Goal: Contribute content: Contribute content

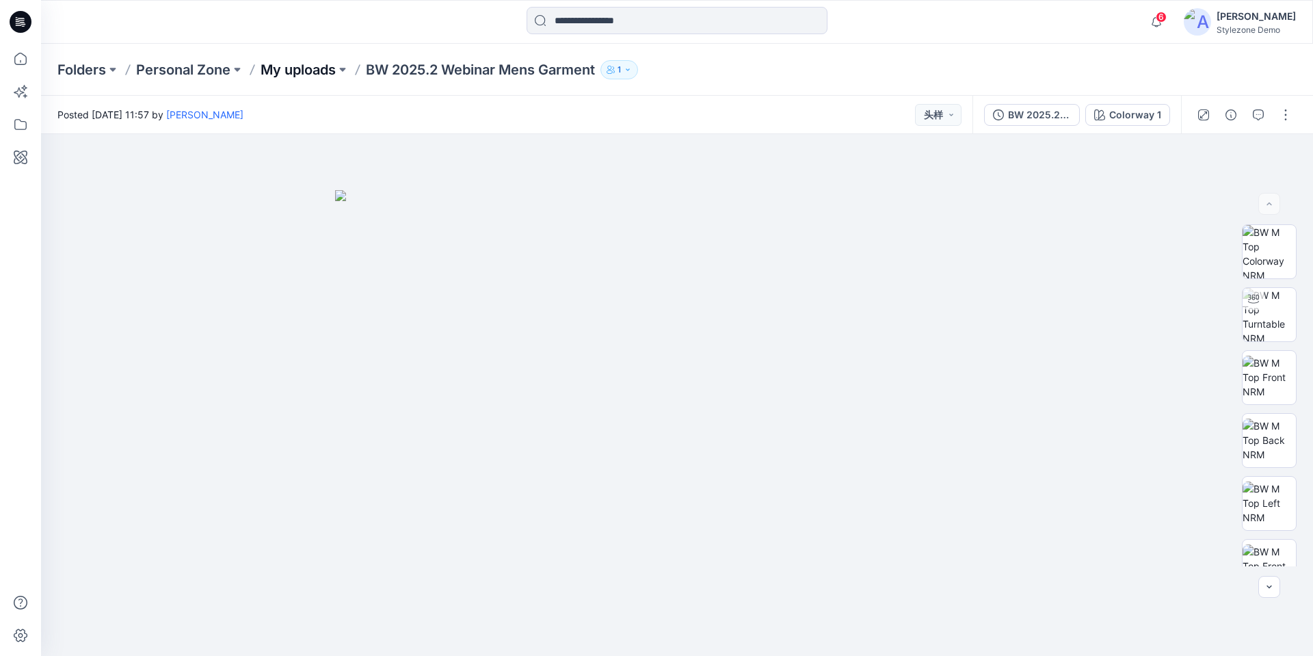
click at [291, 66] on p "My uploads" at bounding box center [297, 69] width 75 height 19
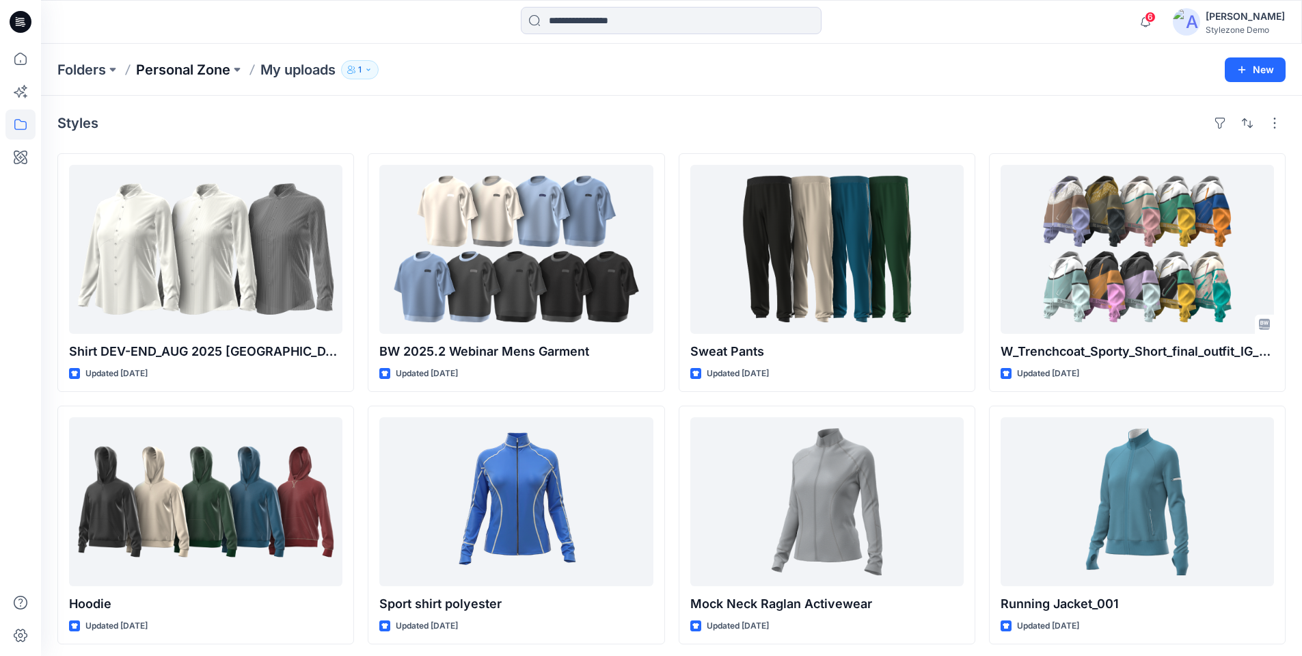
click at [198, 72] on p "Personal Zone" at bounding box center [183, 69] width 94 height 19
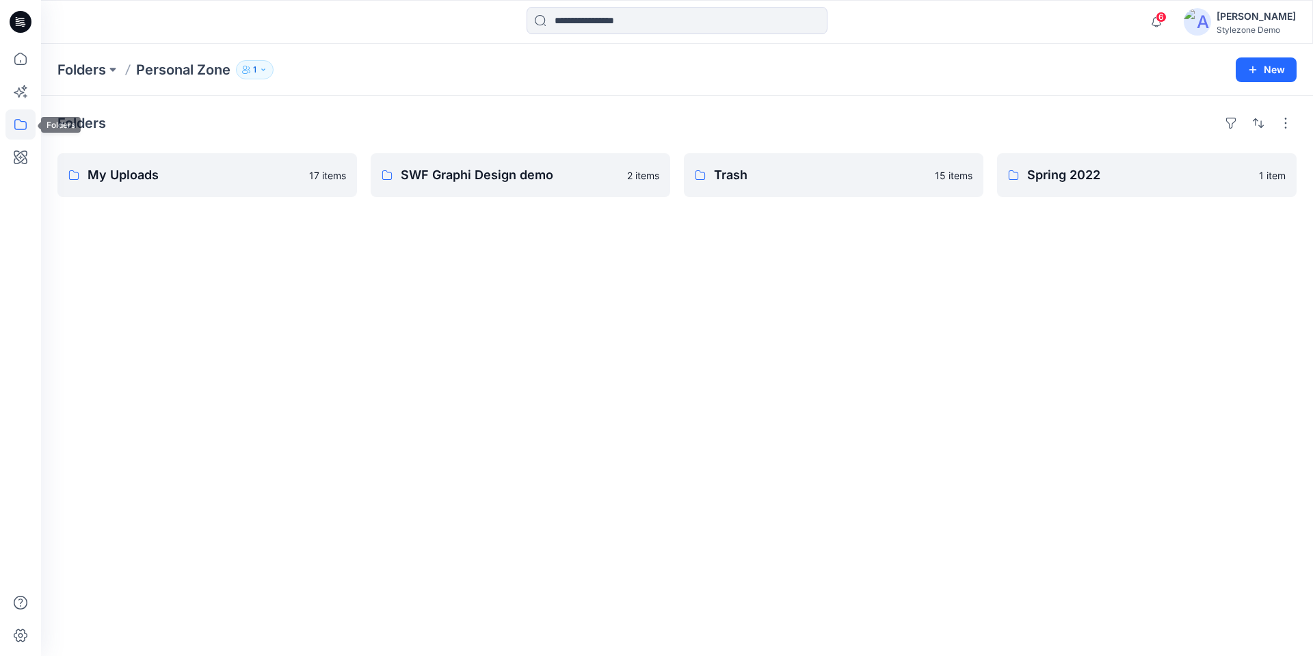
click at [26, 122] on icon at bounding box center [20, 124] width 12 height 11
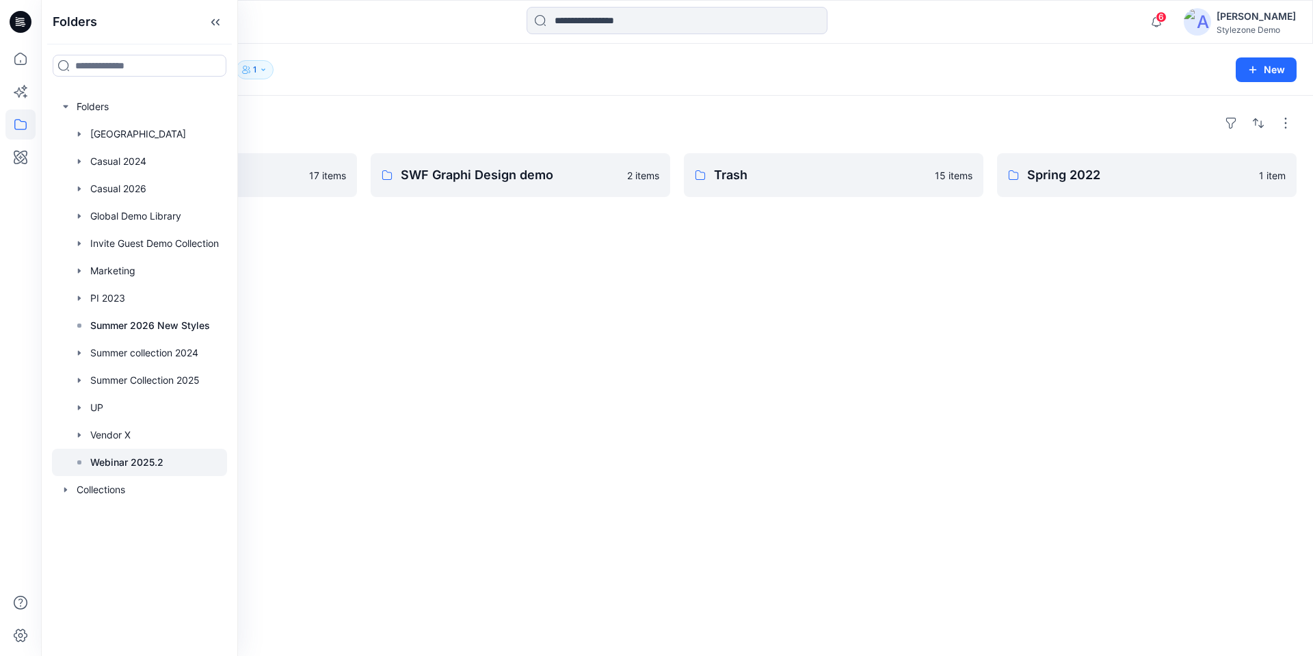
click at [122, 464] on p "Webinar 2025.2" at bounding box center [126, 462] width 73 height 16
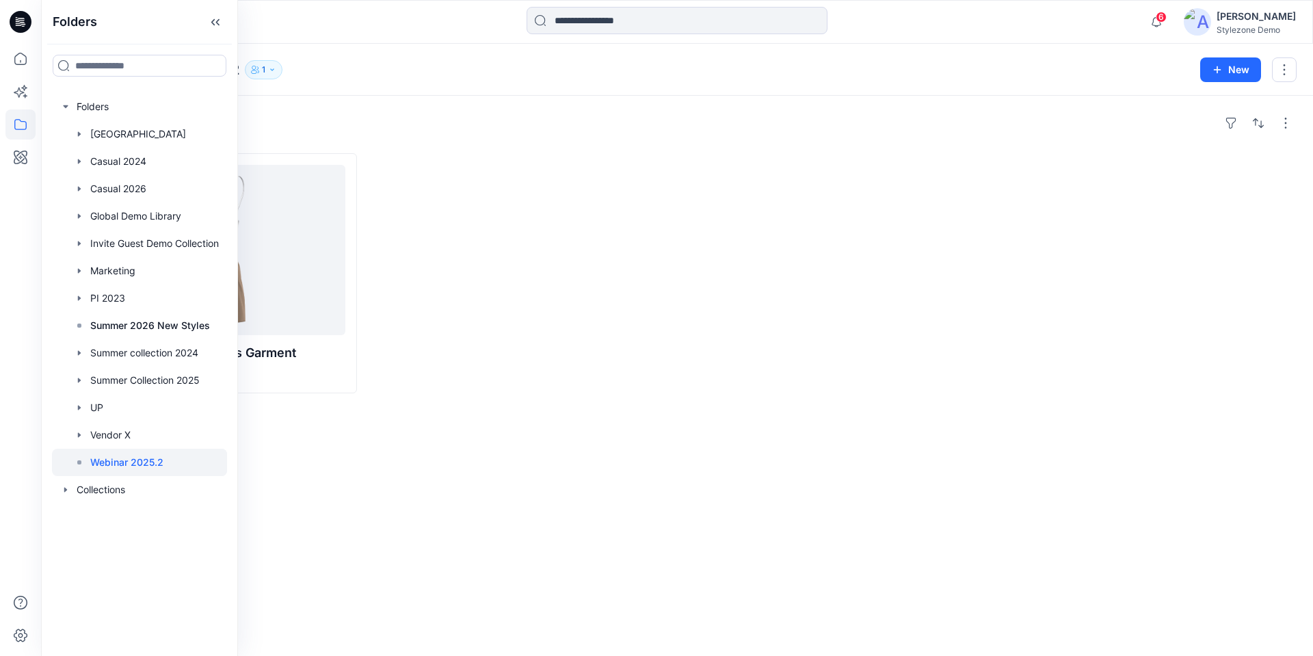
click at [533, 314] on div at bounding box center [520, 273] width 299 height 240
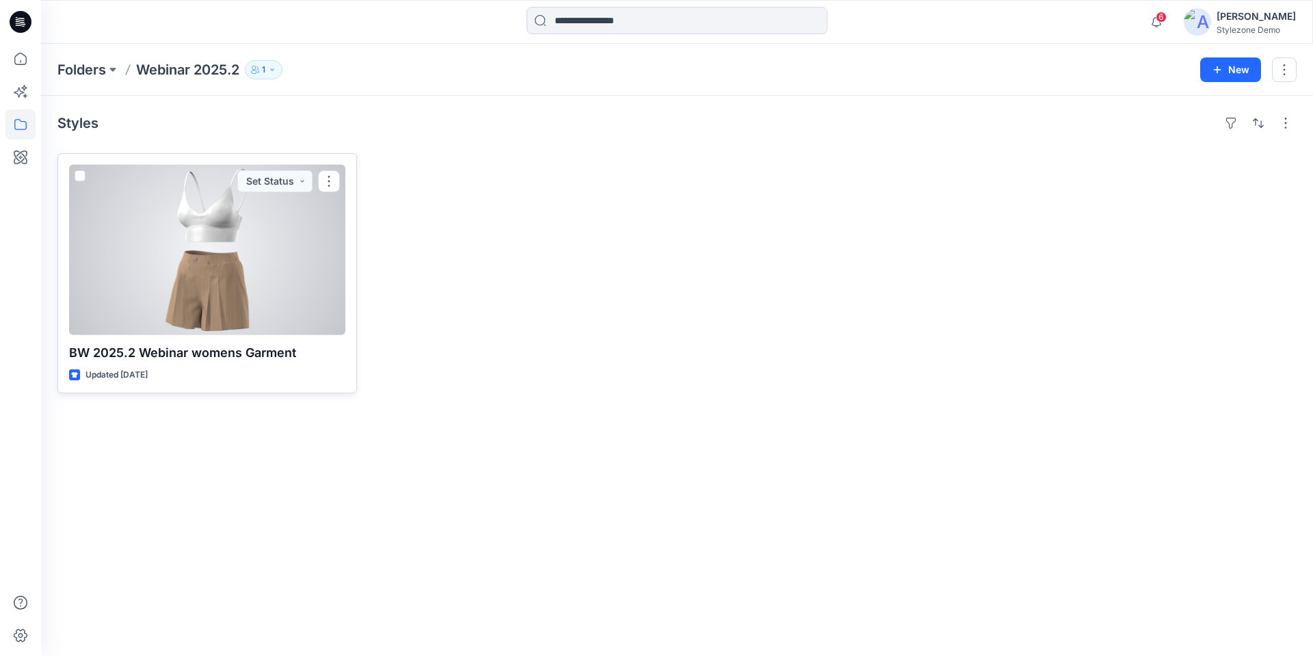
click at [82, 178] on span at bounding box center [80, 175] width 11 height 11
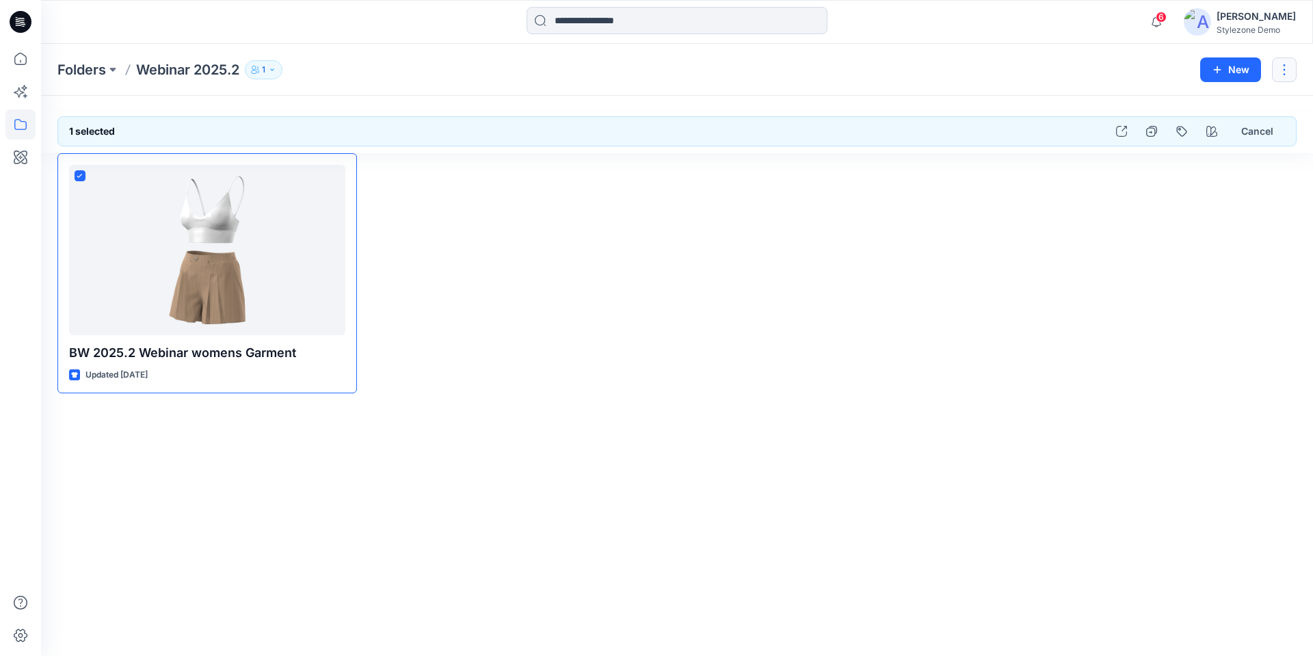
click at [1276, 76] on button "button" at bounding box center [1284, 69] width 25 height 25
drag, startPoint x: 531, startPoint y: 328, endPoint x: 366, endPoint y: 293, distance: 168.4
click at [530, 326] on div at bounding box center [520, 273] width 299 height 240
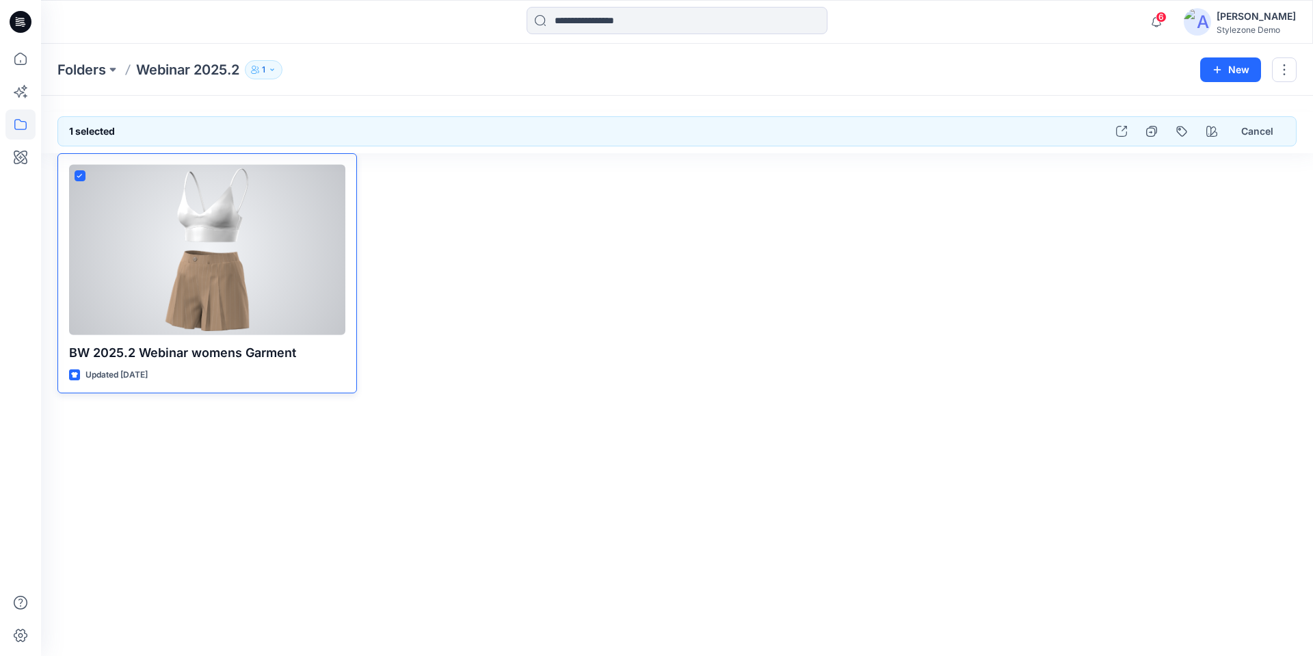
click at [291, 285] on div at bounding box center [207, 250] width 276 height 170
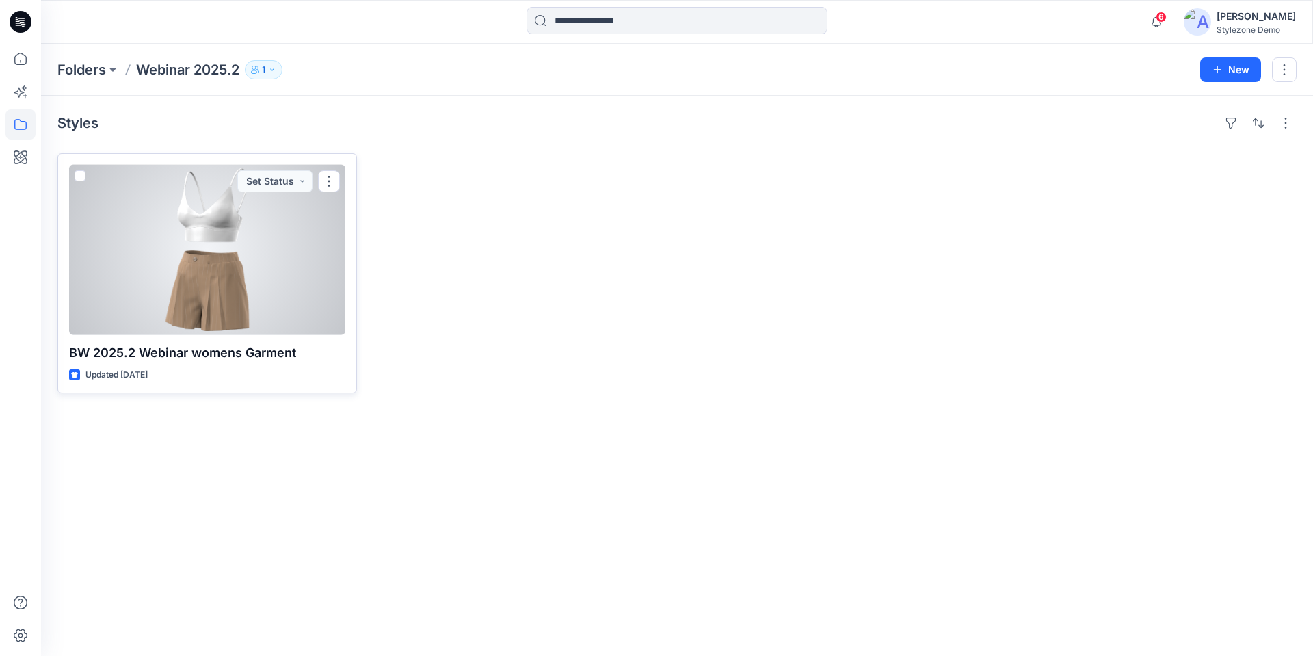
click at [191, 239] on div at bounding box center [207, 250] width 276 height 170
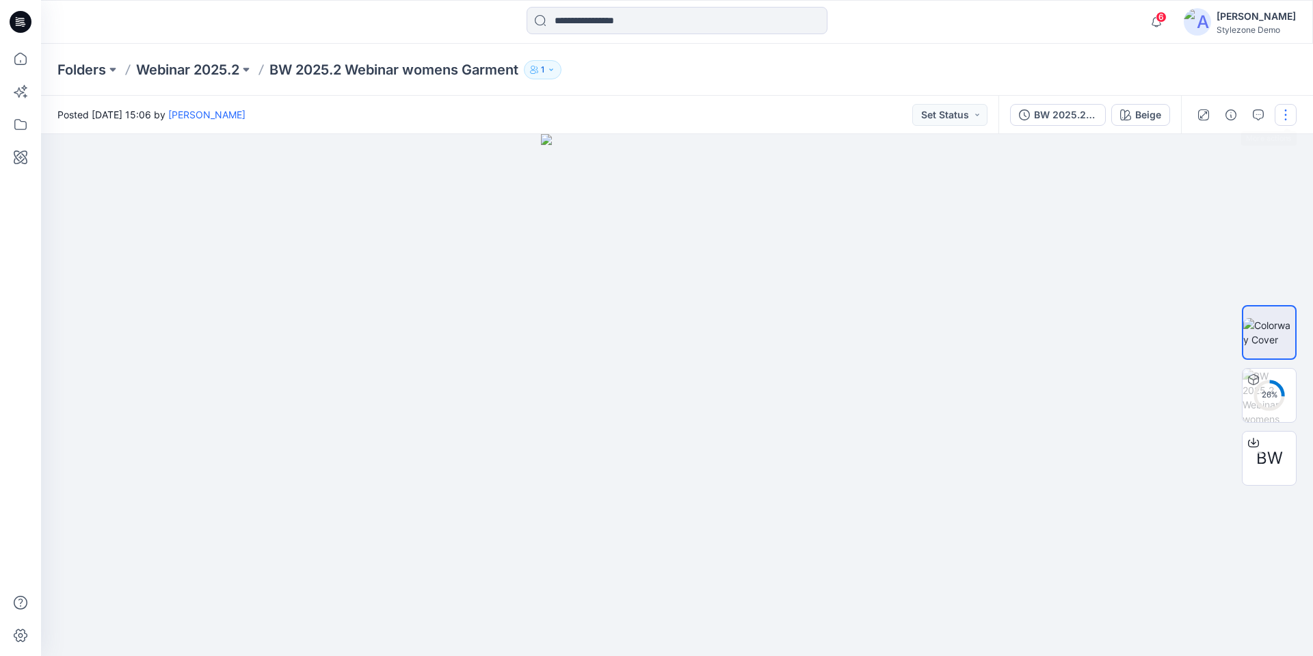
click at [1287, 115] on button "button" at bounding box center [1285, 115] width 22 height 22
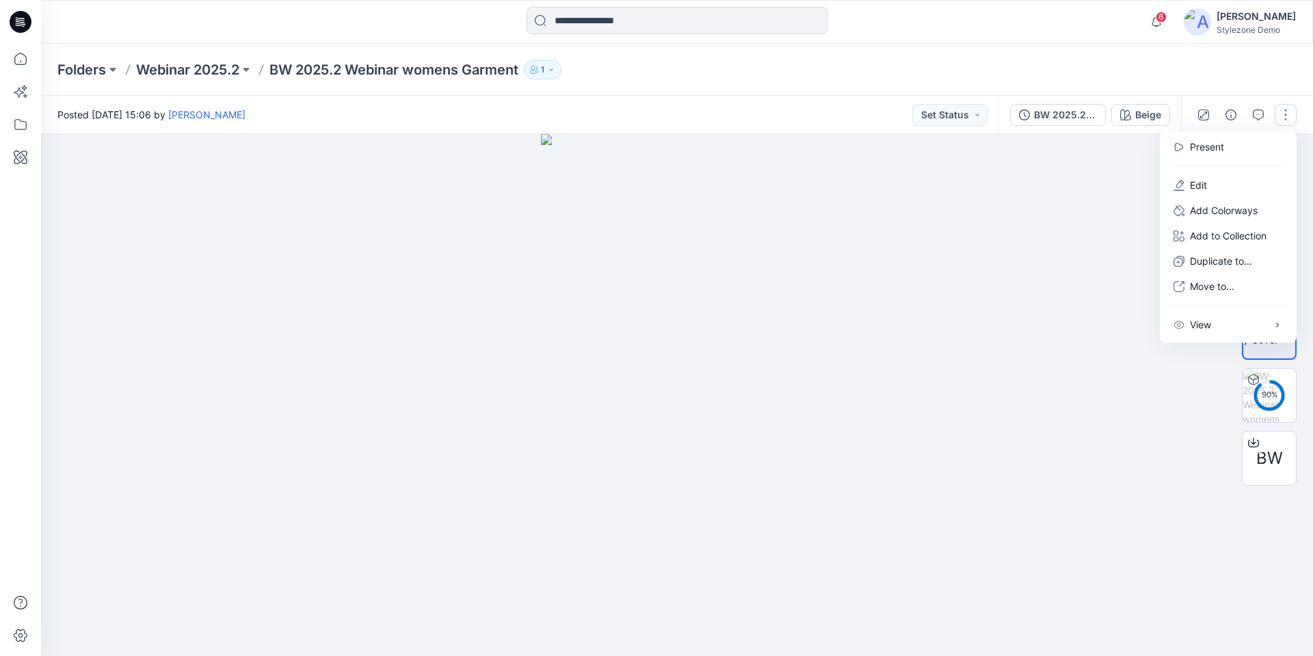
click at [1107, 197] on div at bounding box center [677, 395] width 1272 height 522
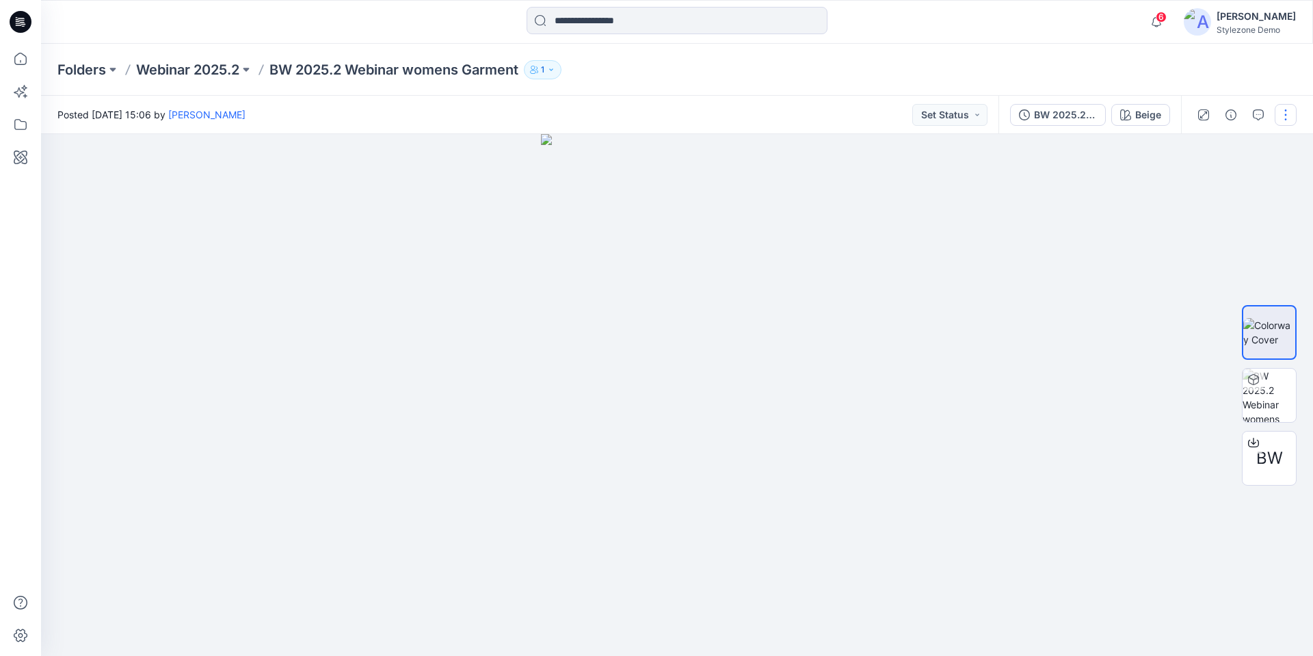
click at [1284, 110] on button "button" at bounding box center [1285, 115] width 22 height 22
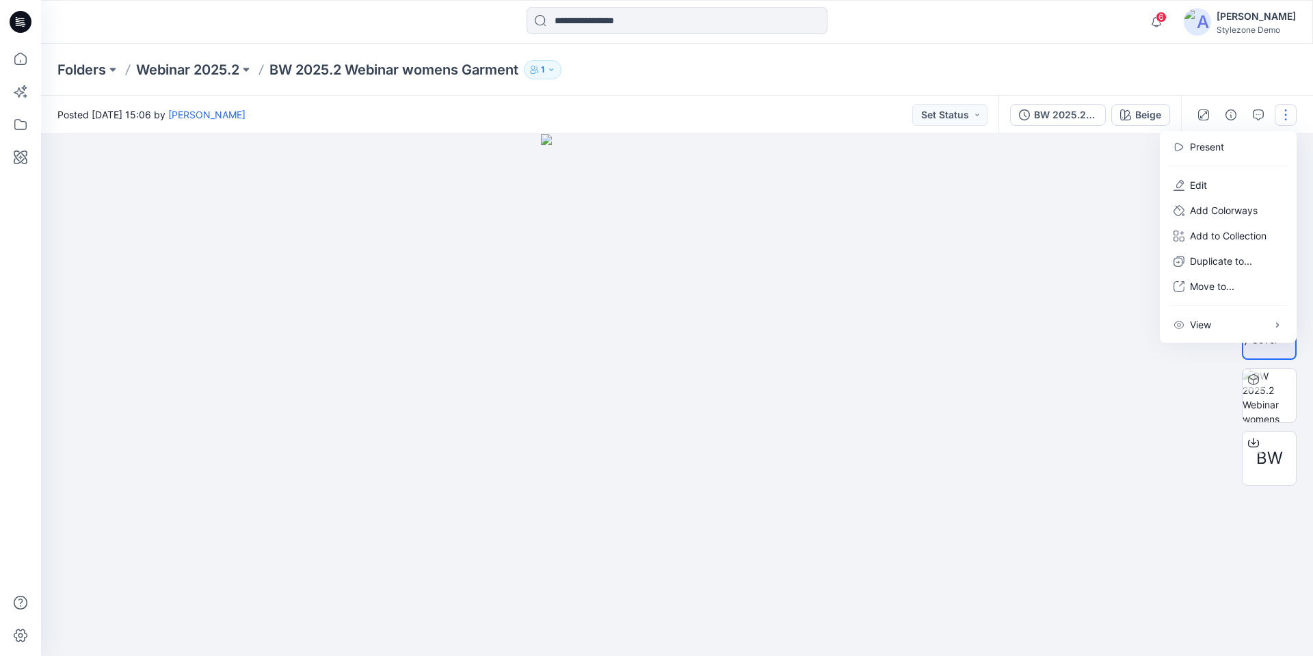
click at [821, 310] on div at bounding box center [677, 395] width 1272 height 522
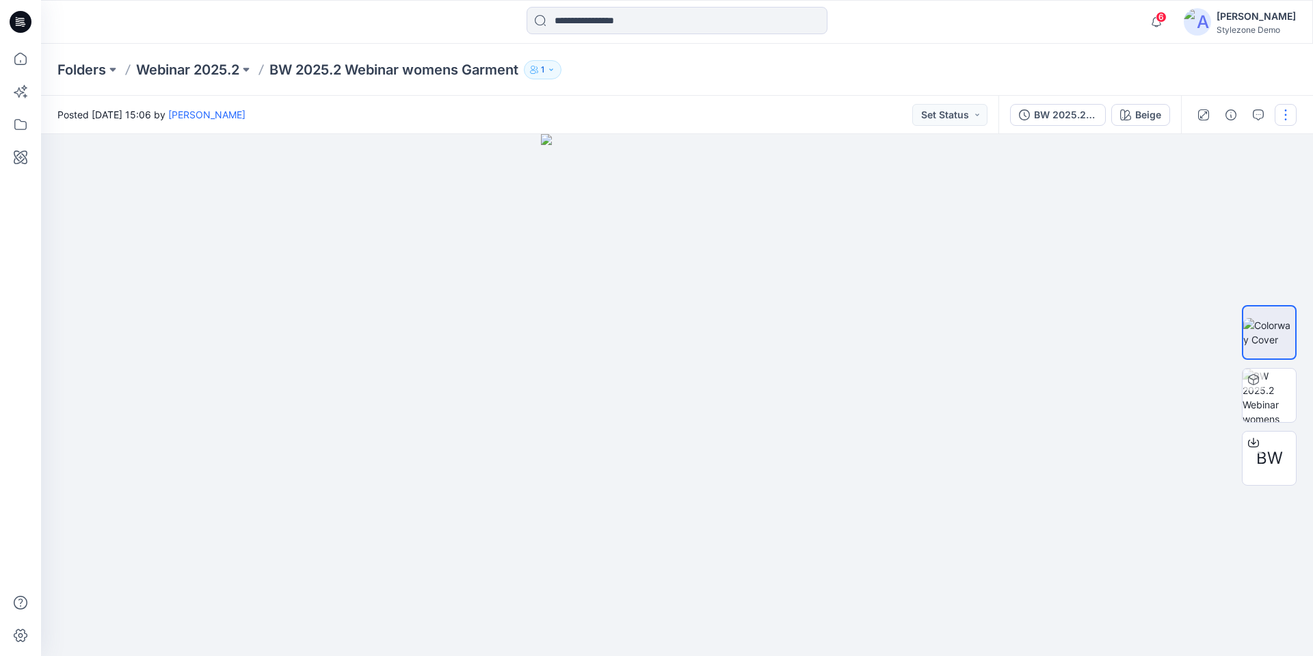
click at [1279, 117] on button "button" at bounding box center [1285, 115] width 22 height 22
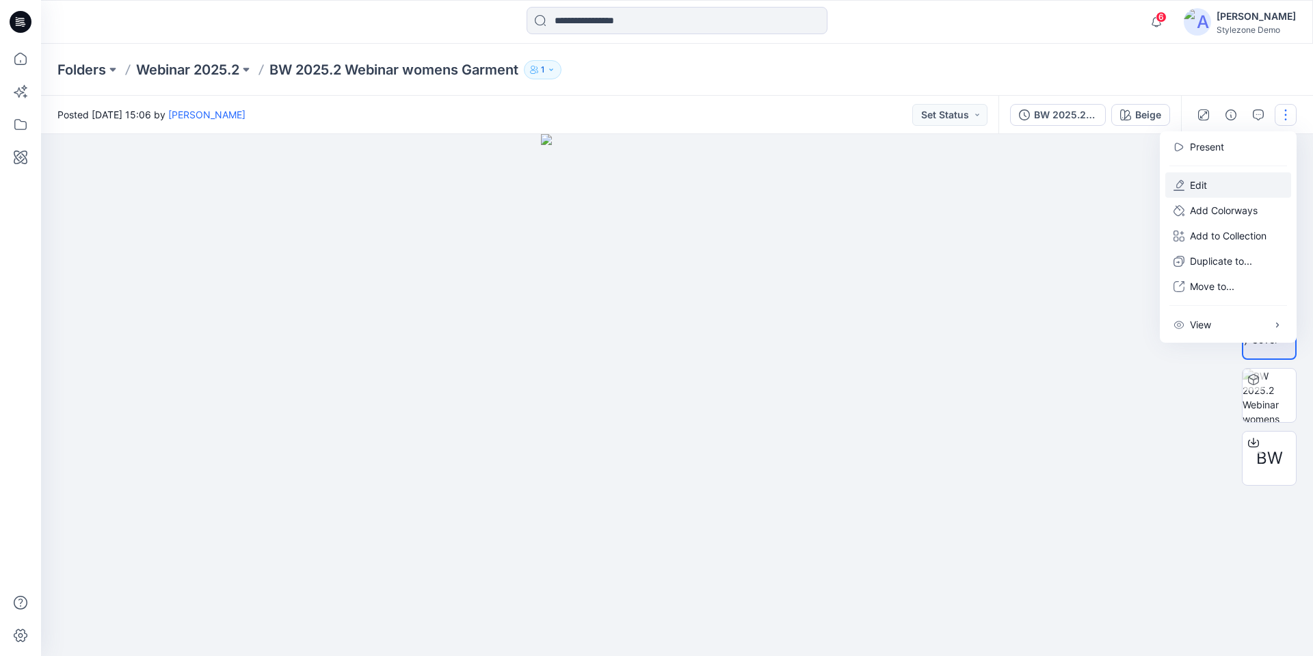
click at [1202, 182] on p "Edit" at bounding box center [1198, 185] width 17 height 14
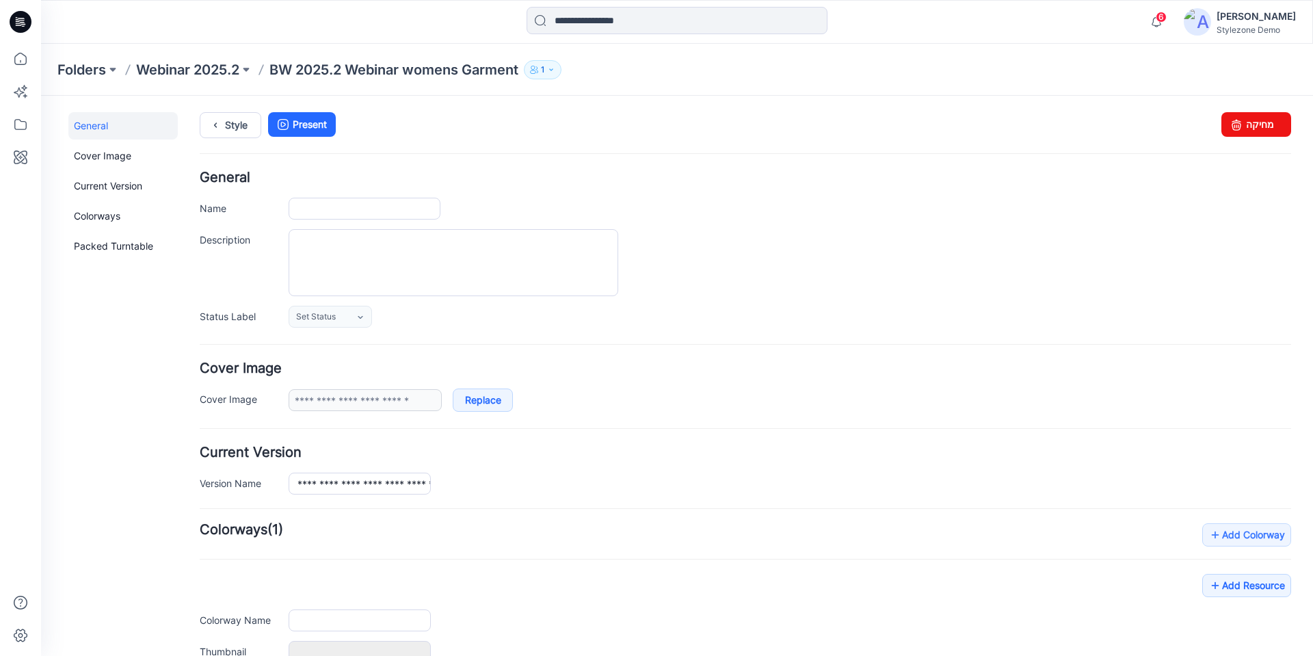
type input "**********"
type input "*****"
type input "**********"
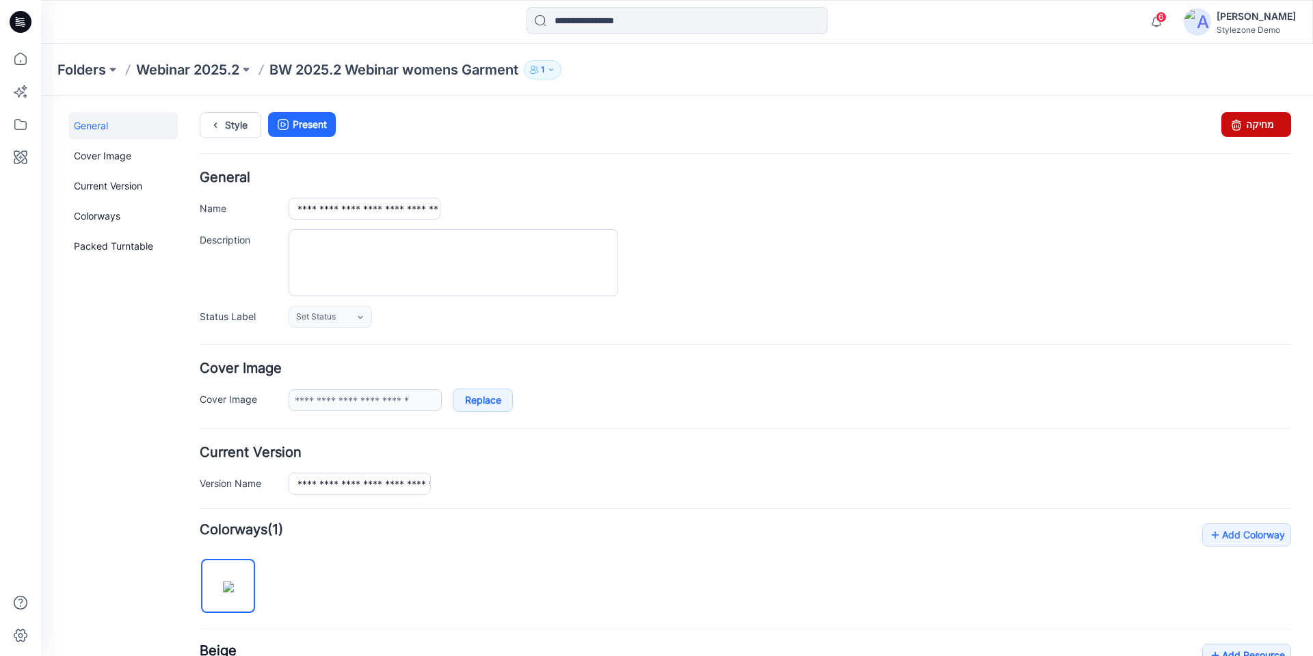
click at [1248, 126] on link "מחיקה" at bounding box center [1256, 124] width 70 height 25
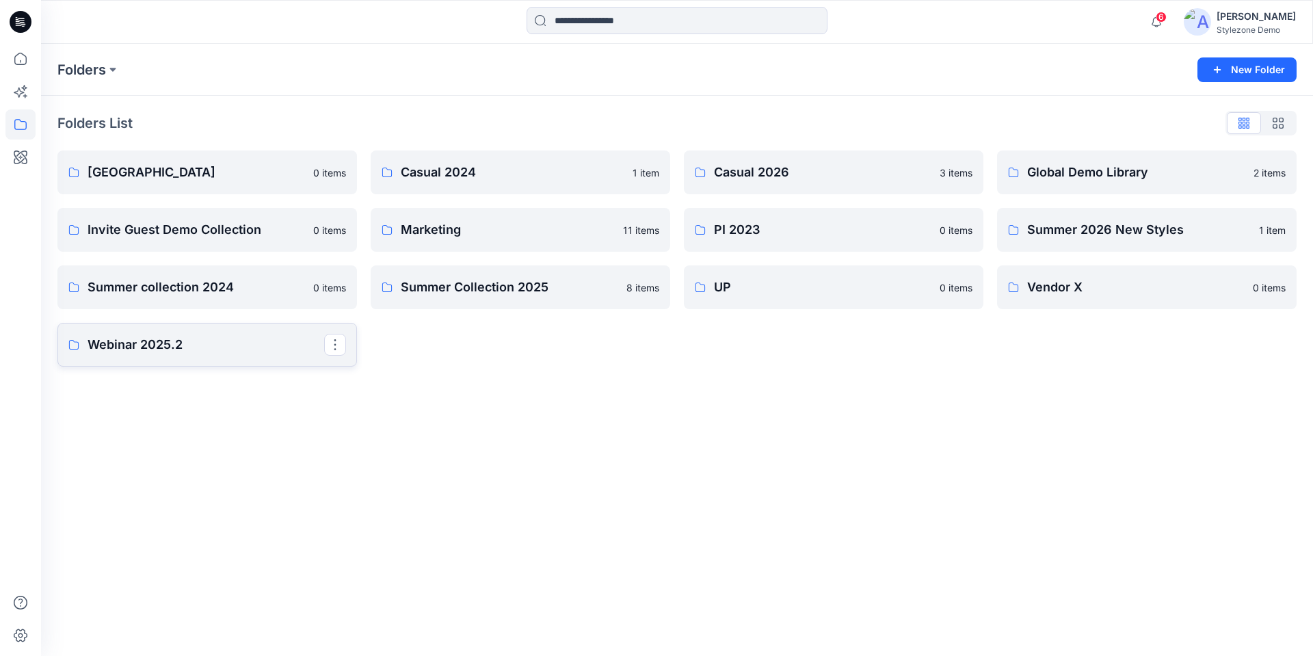
click at [113, 343] on p "Webinar 2025.2" at bounding box center [206, 344] width 237 height 19
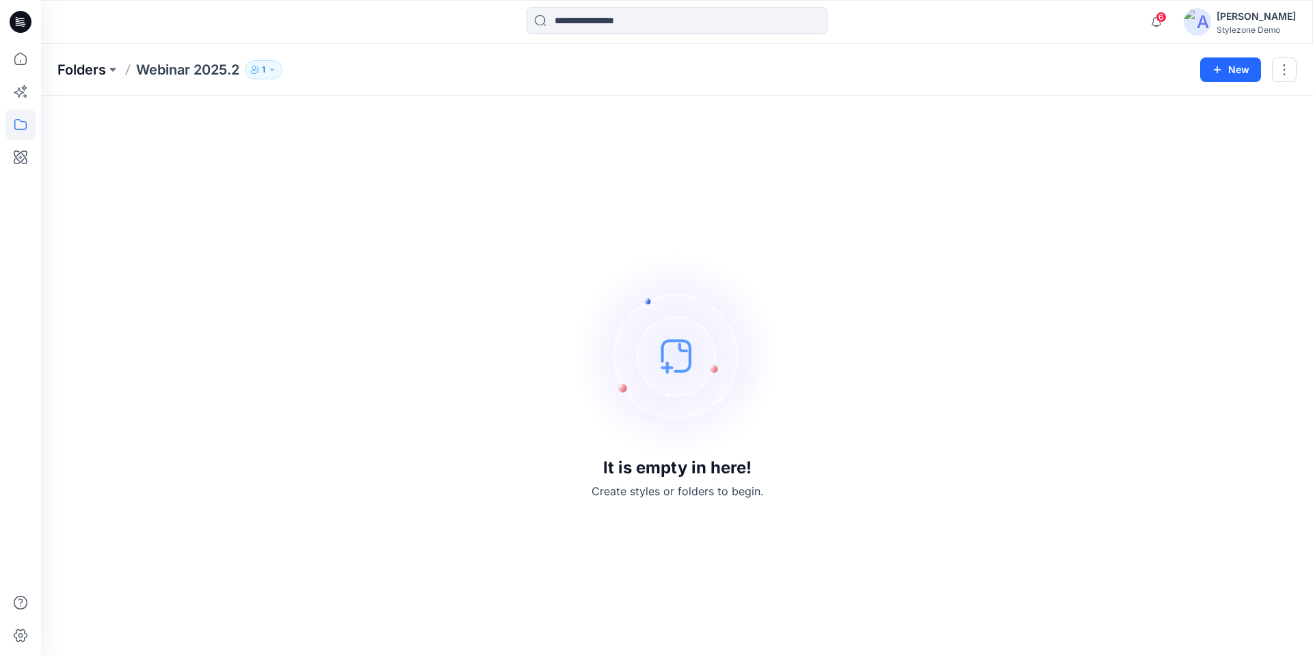
click at [76, 75] on p "Folders" at bounding box center [81, 69] width 49 height 19
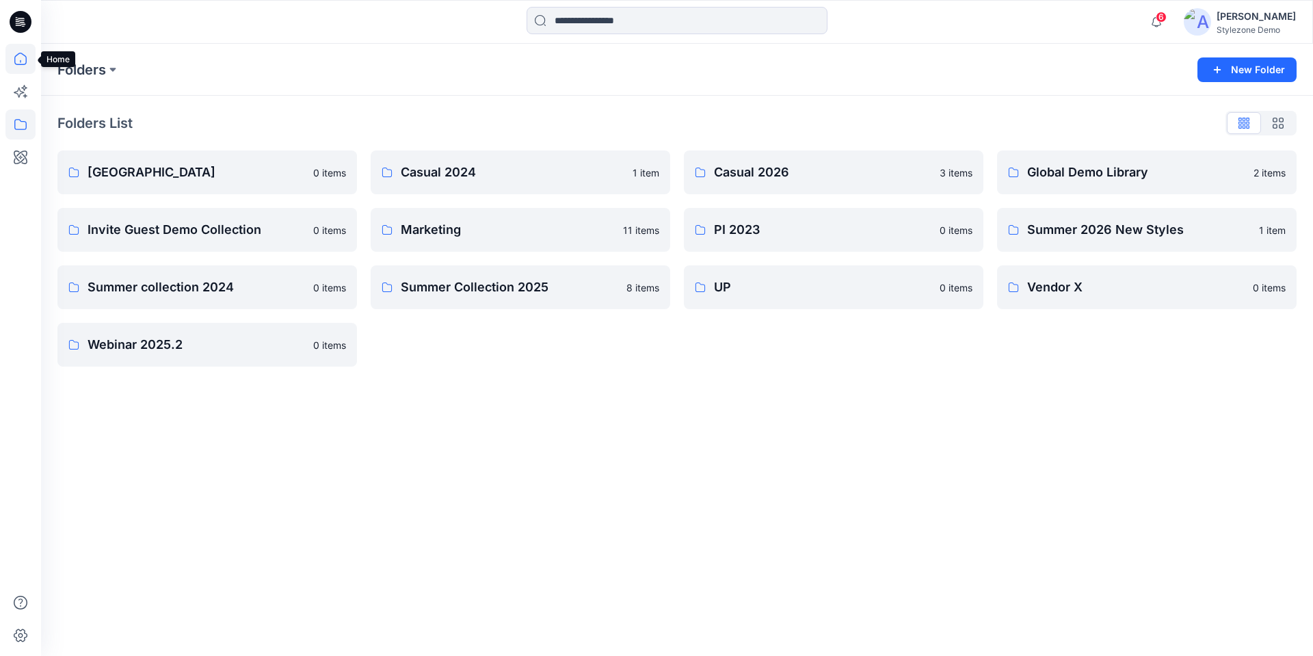
click at [24, 58] on icon at bounding box center [20, 59] width 30 height 30
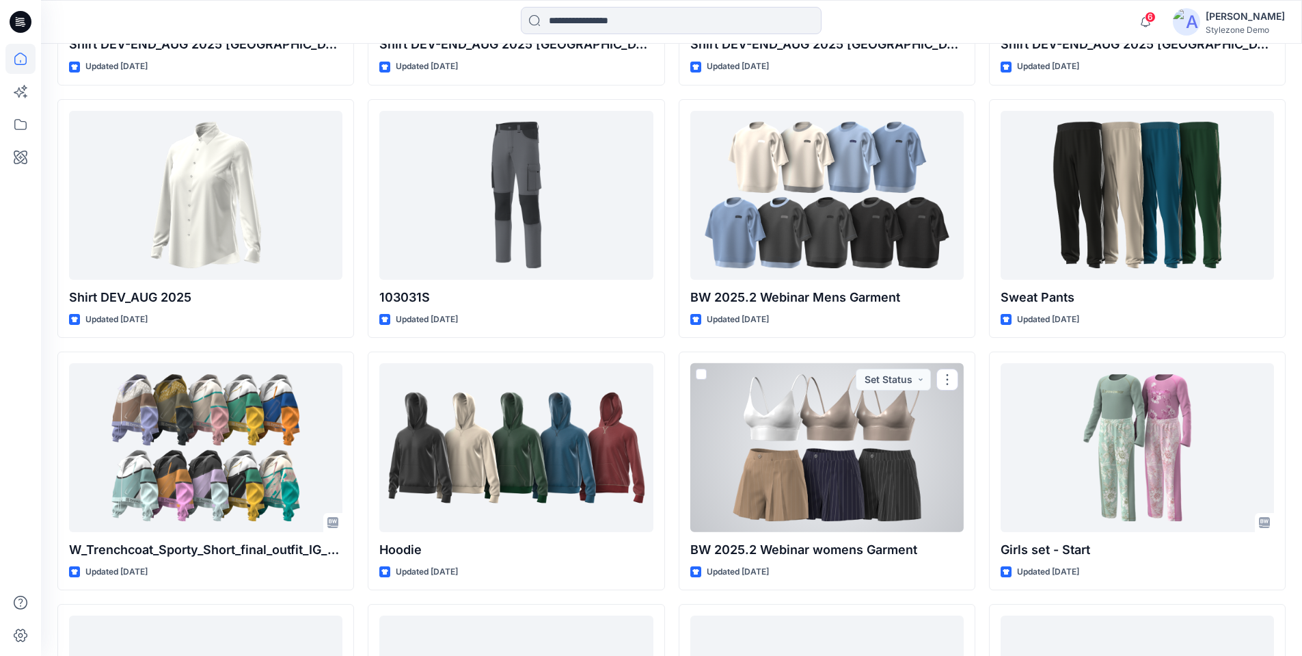
scroll to position [1656, 0]
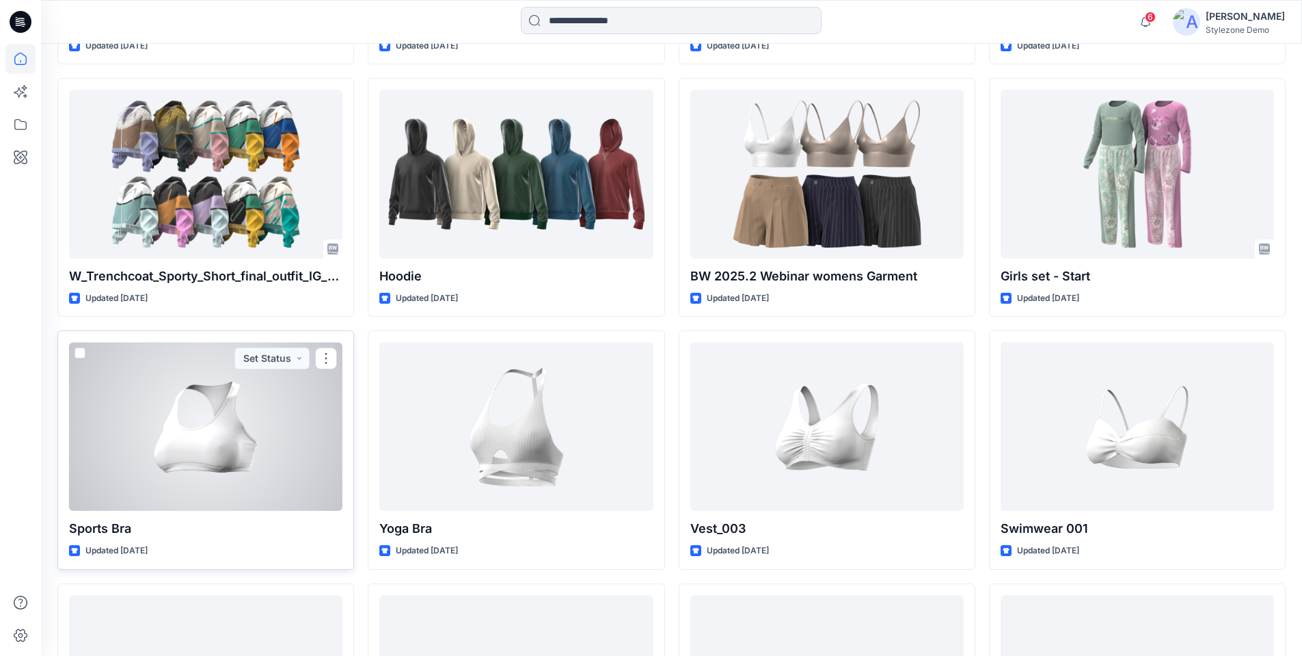
click at [215, 420] on div at bounding box center [205, 426] width 273 height 169
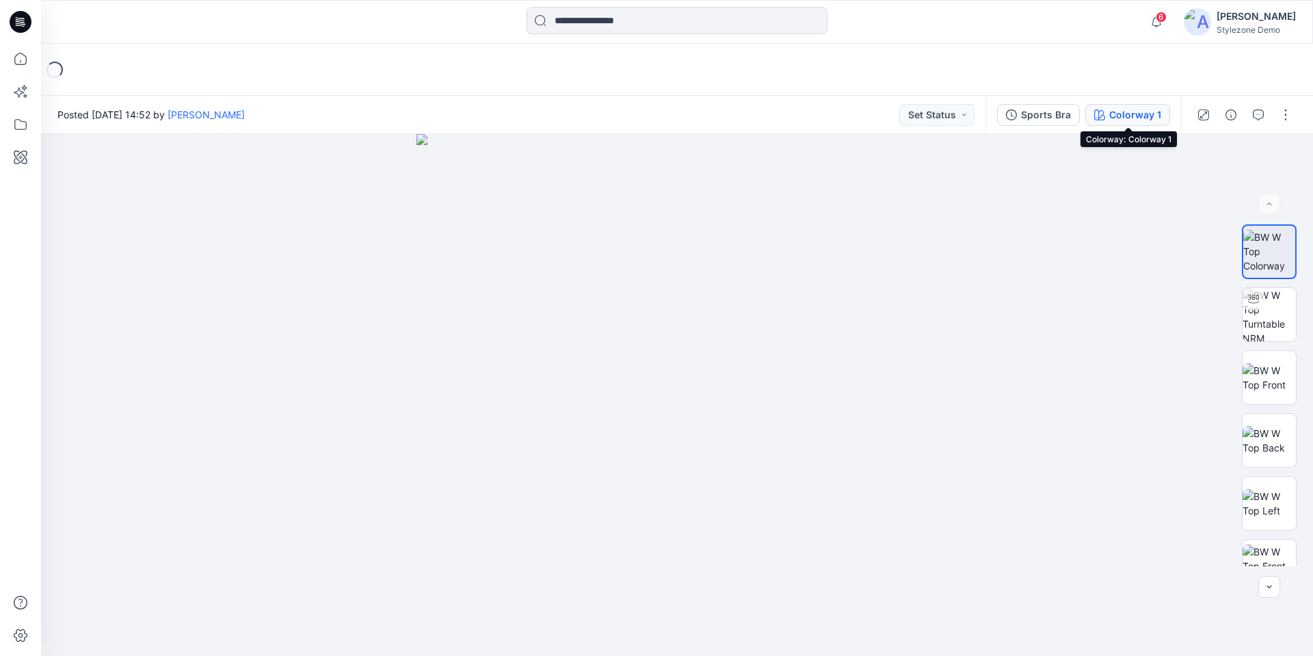
click at [1133, 119] on div "Colorway 1" at bounding box center [1135, 114] width 52 height 15
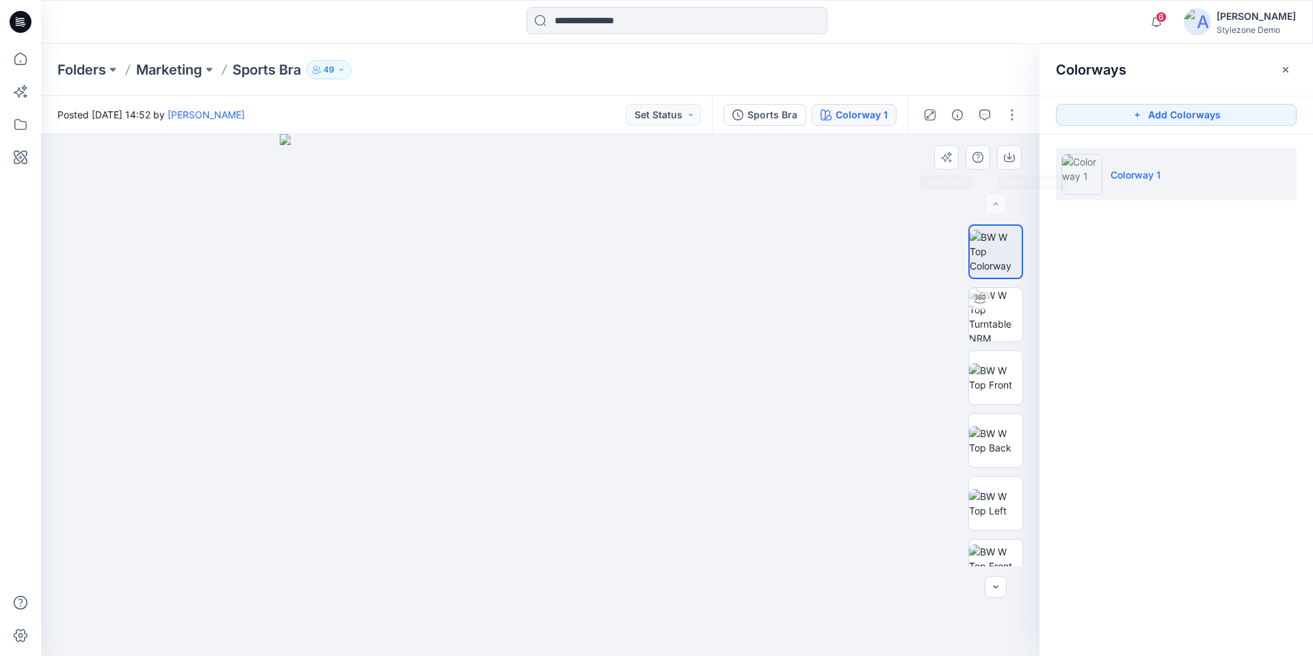
click at [879, 185] on div at bounding box center [540, 395] width 998 height 522
click at [1292, 78] on button "button" at bounding box center [1285, 70] width 22 height 22
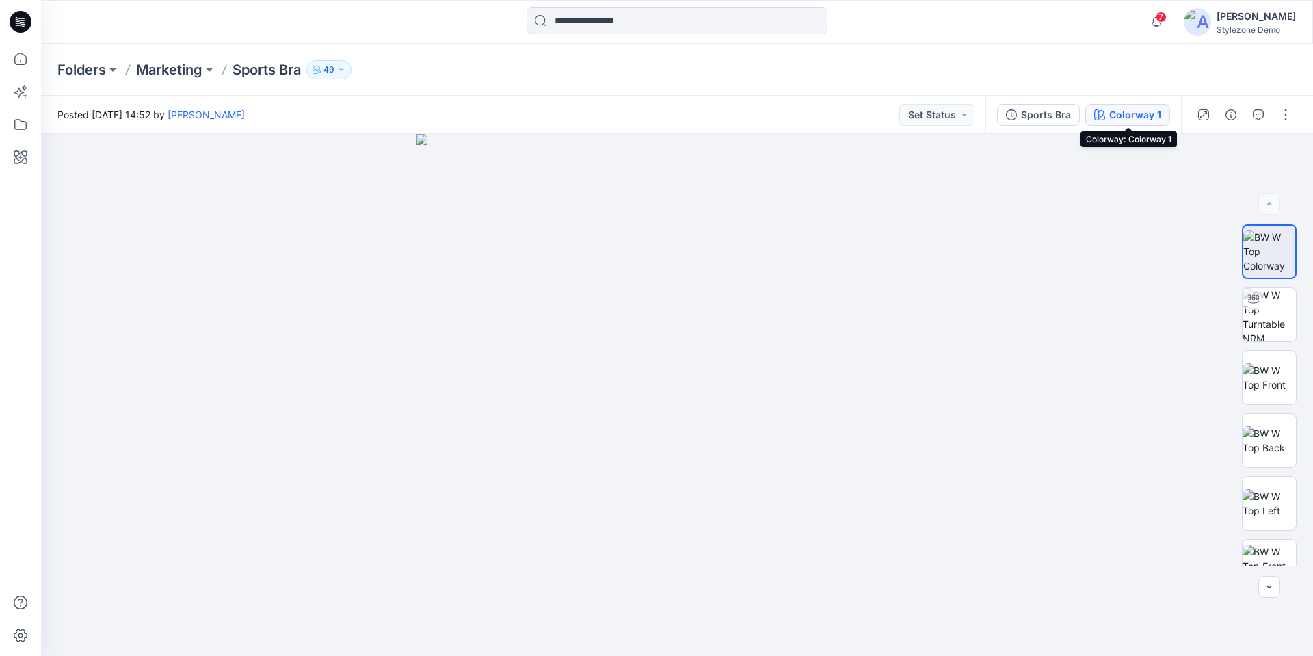
click at [1118, 117] on div "Colorway 1" at bounding box center [1135, 114] width 52 height 15
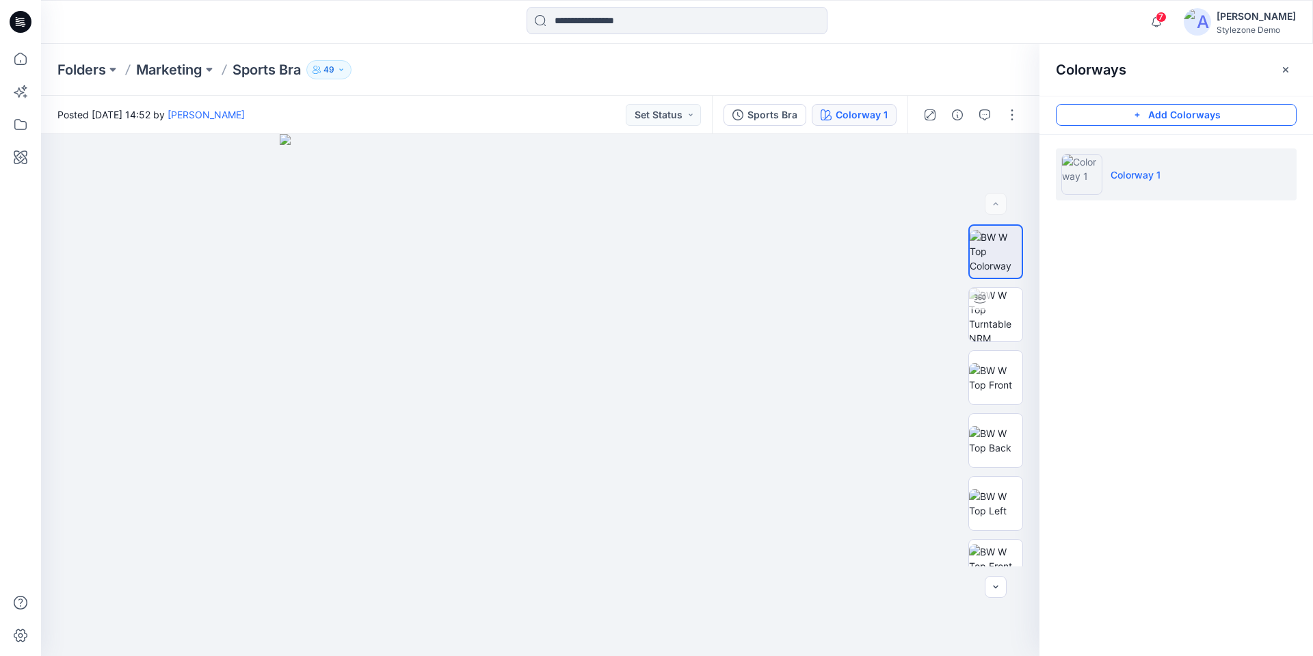
click at [1183, 118] on button "Add Colorways" at bounding box center [1176, 115] width 241 height 22
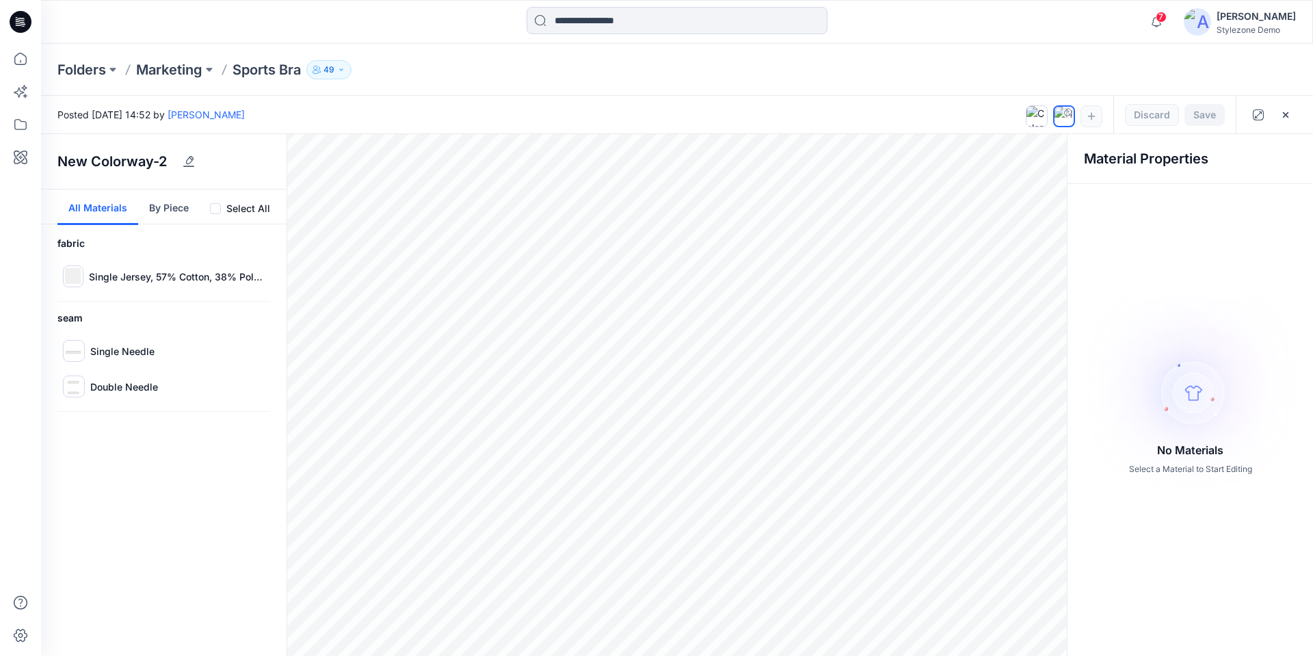
click at [168, 215] on button "By Piece" at bounding box center [169, 207] width 62 height 36
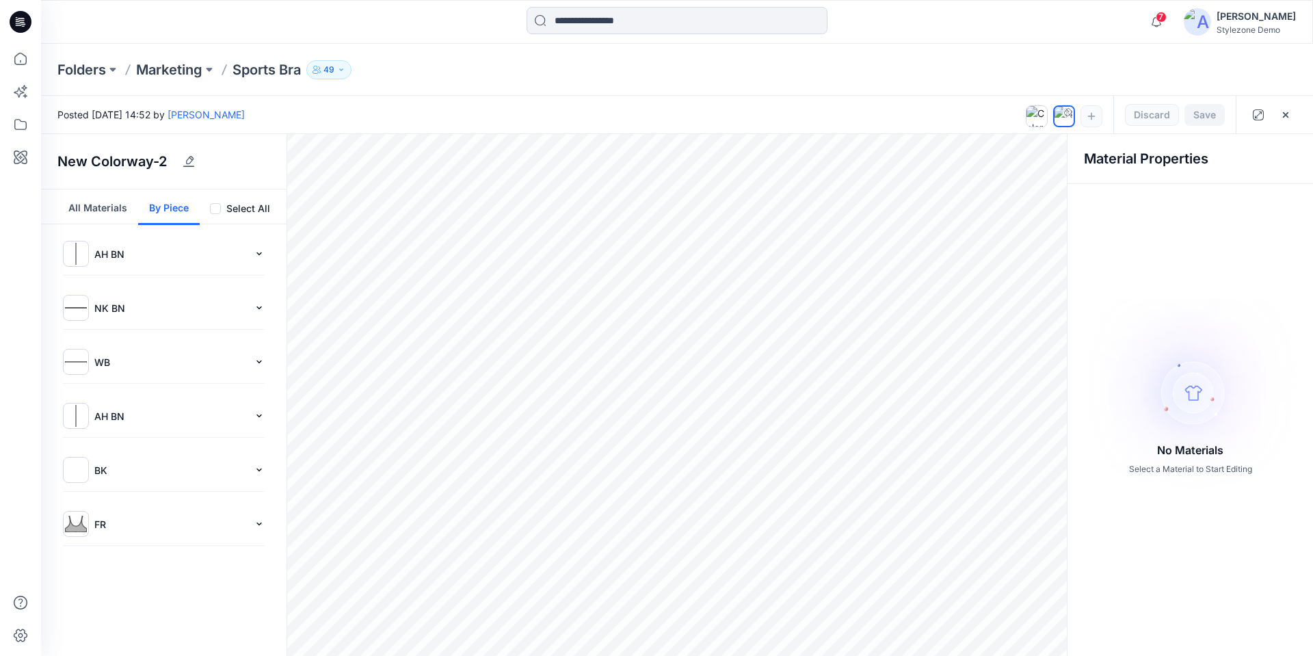
click at [71, 524] on img at bounding box center [76, 524] width 22 height 22
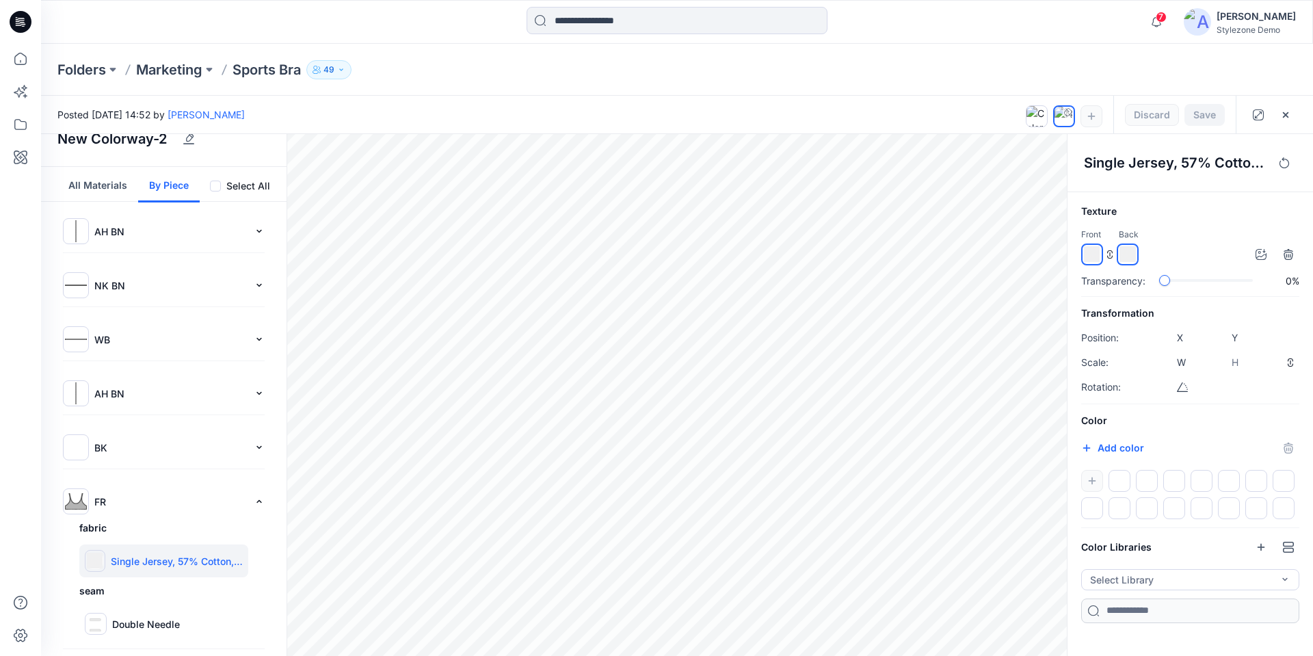
scroll to position [29, 0]
click at [1095, 487] on div at bounding box center [1190, 494] width 218 height 49
click at [1115, 447] on button "Add color" at bounding box center [1112, 448] width 63 height 16
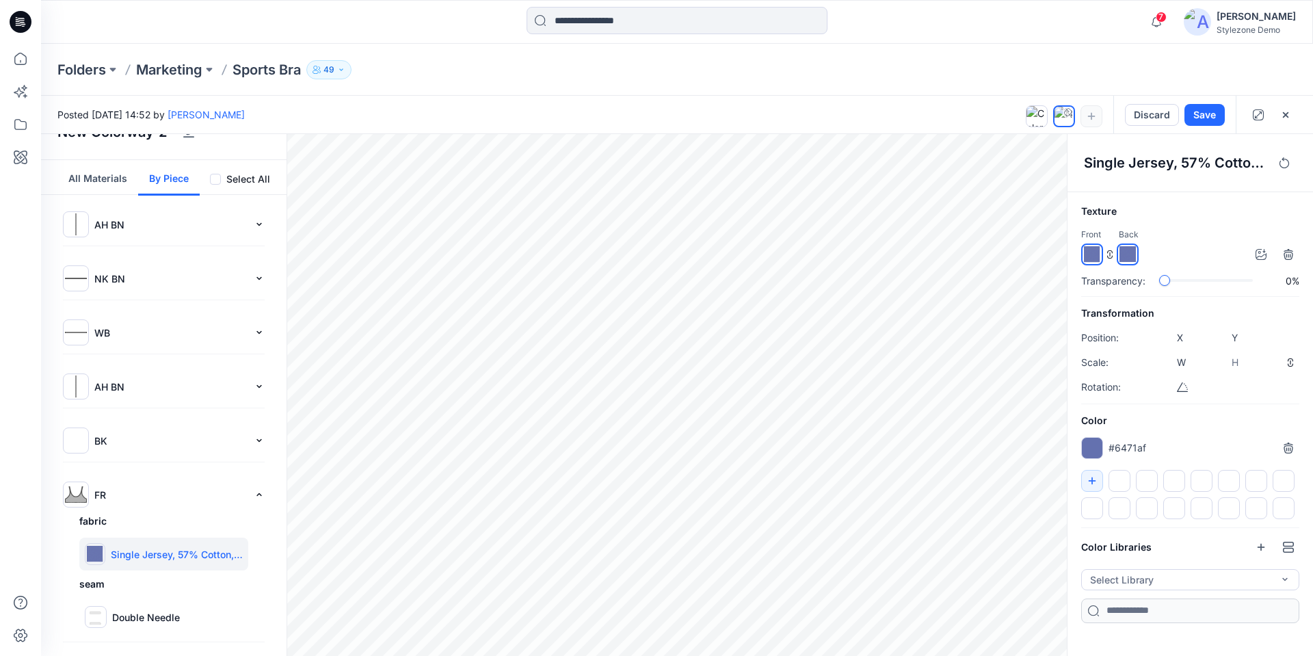
click at [77, 224] on img at bounding box center [76, 224] width 22 height 22
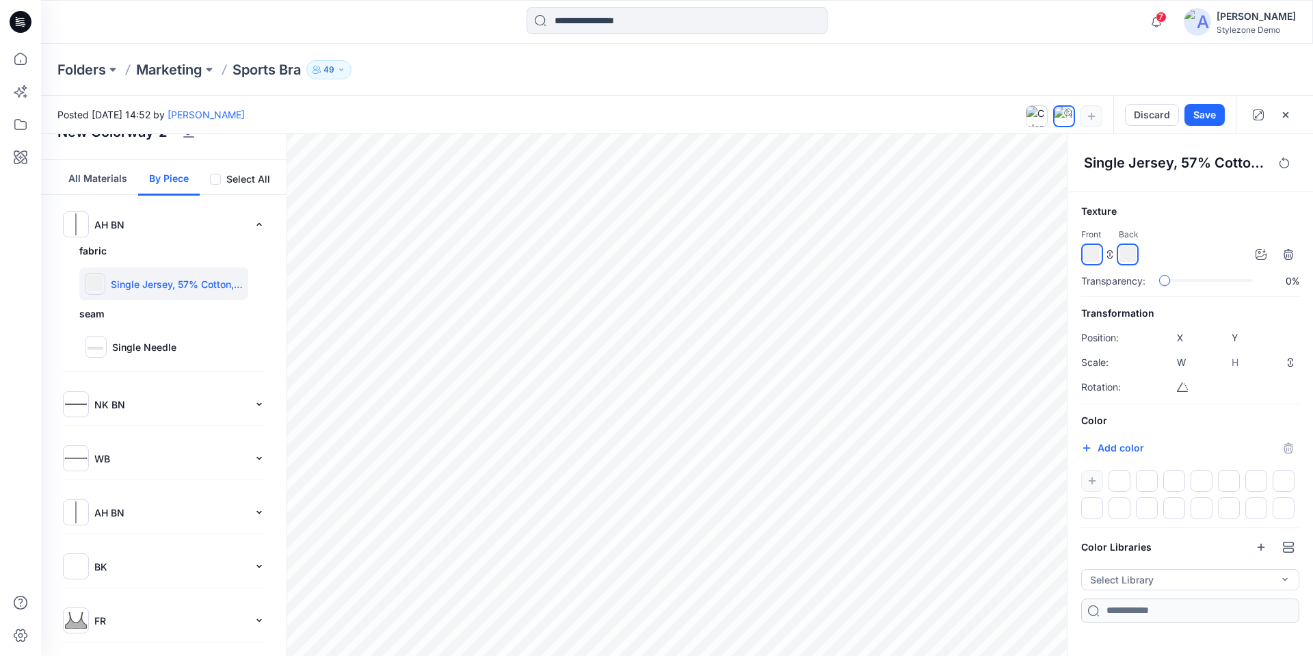
click at [77, 565] on img at bounding box center [76, 566] width 22 height 22
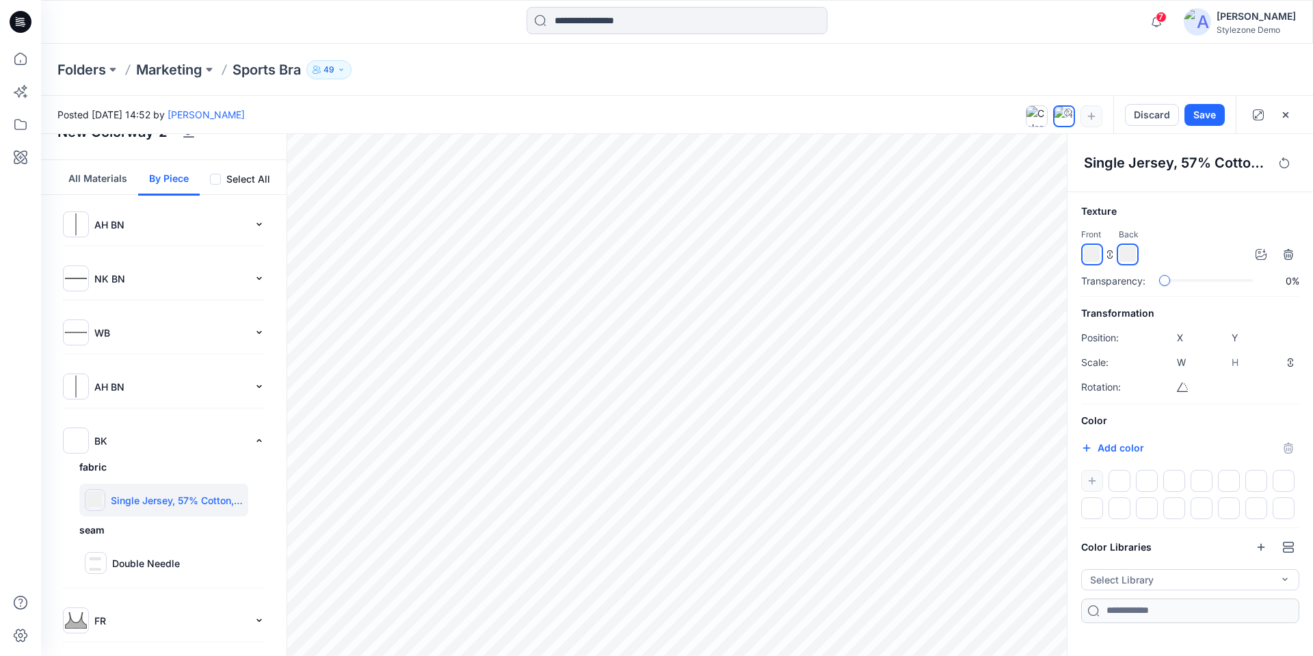
click at [95, 613] on p "FR" at bounding box center [171, 620] width 154 height 14
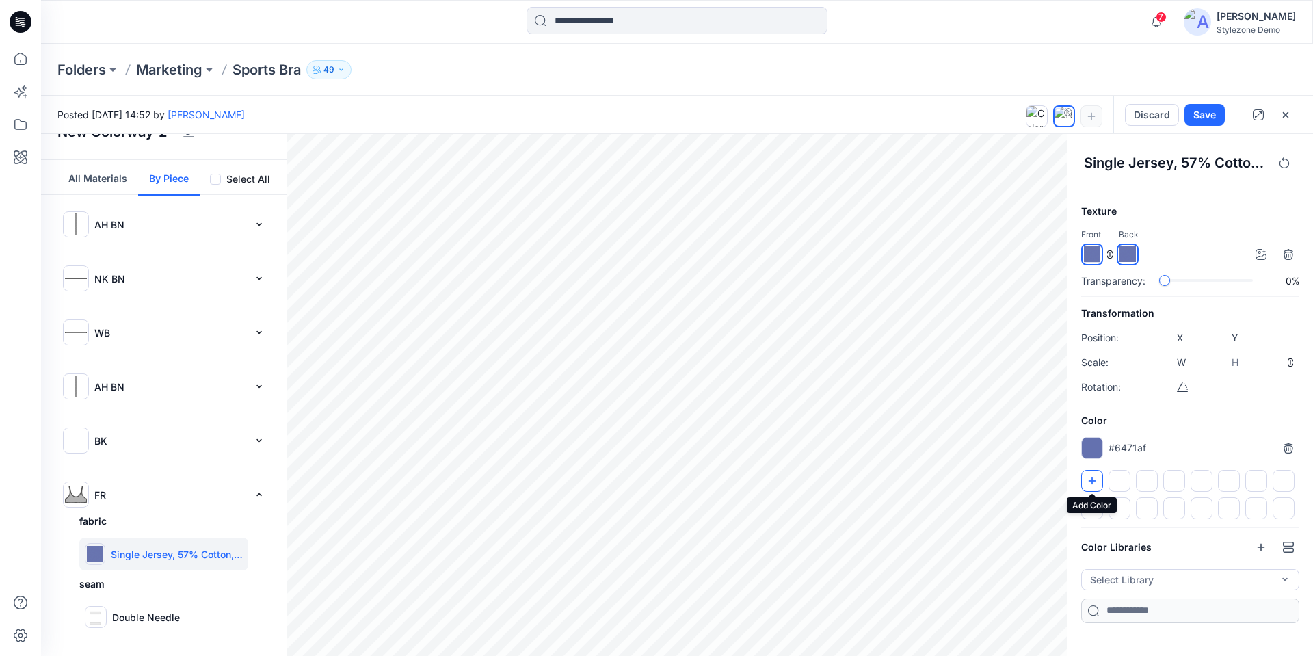
click at [1090, 485] on icon "button" at bounding box center [1091, 480] width 11 height 11
click at [1023, 495] on div "New Colorway-2 All Materials By Piece Select All AH BN fabric Single Jersey, 57…" at bounding box center [677, 395] width 1272 height 522
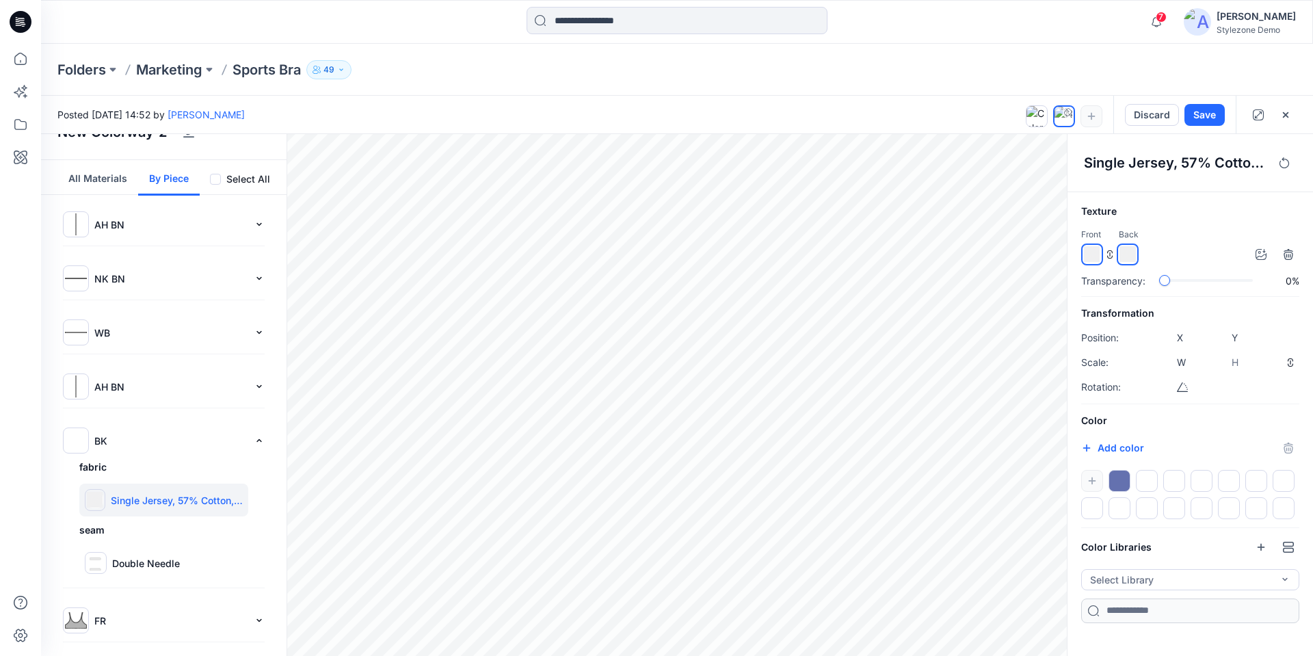
click at [109, 383] on p "AH BN" at bounding box center [171, 386] width 154 height 14
click at [1123, 484] on div at bounding box center [1119, 481] width 22 height 22
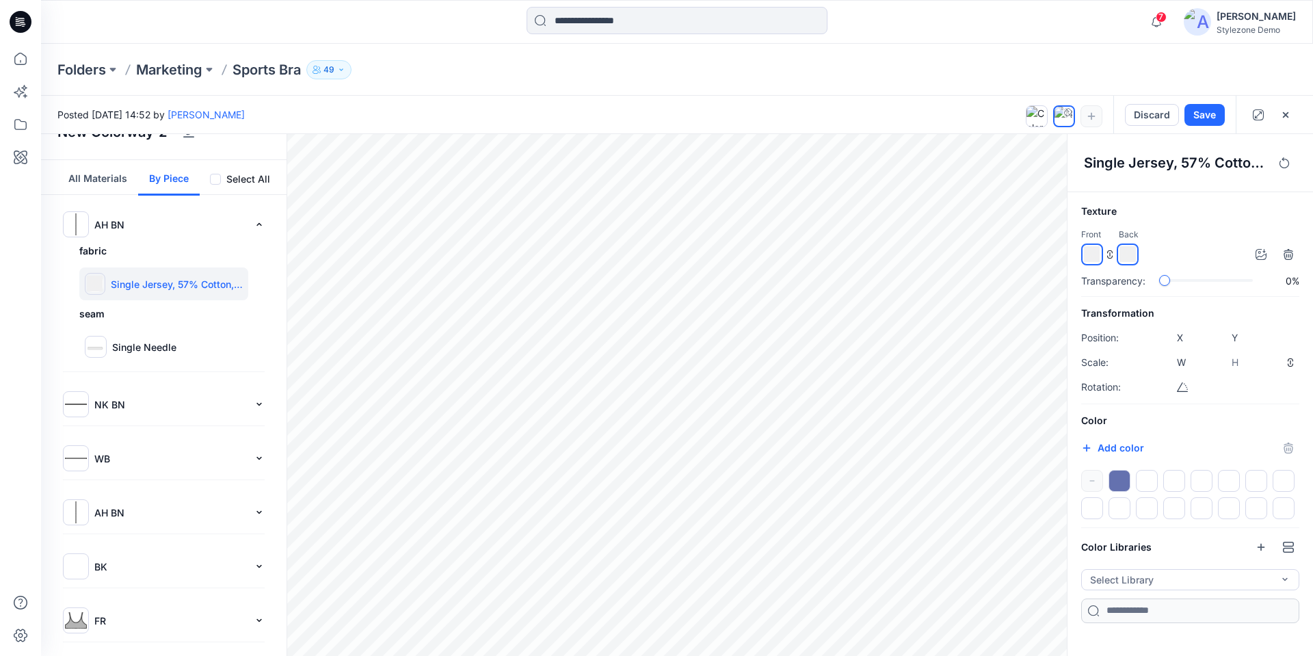
click at [1149, 480] on div at bounding box center [1147, 481] width 22 height 22
click at [1148, 483] on div at bounding box center [1147, 481] width 22 height 22
click at [1108, 447] on button "Add color" at bounding box center [1112, 448] width 63 height 16
click at [1152, 426] on h6 "Color" at bounding box center [1190, 420] width 218 height 16
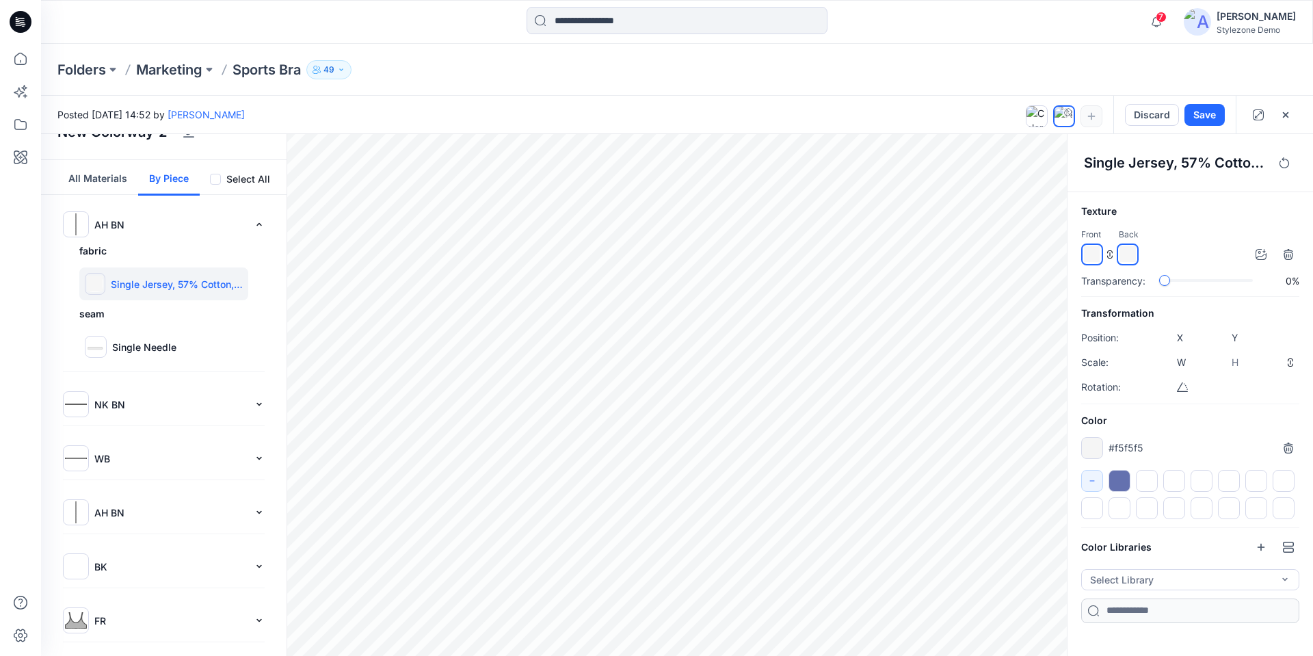
click at [1096, 451] on input "*******" at bounding box center [1100, 452] width 16 height 14
click at [1156, 441] on div "#f5f5f5 *******" at bounding box center [1190, 448] width 218 height 22
click at [1142, 477] on div at bounding box center [1147, 481] width 22 height 22
drag, startPoint x: 1100, startPoint y: 451, endPoint x: 1140, endPoint y: 483, distance: 51.0
click at [1145, 484] on div "Color #f5f5f5 *******" at bounding box center [1190, 465] width 218 height 107
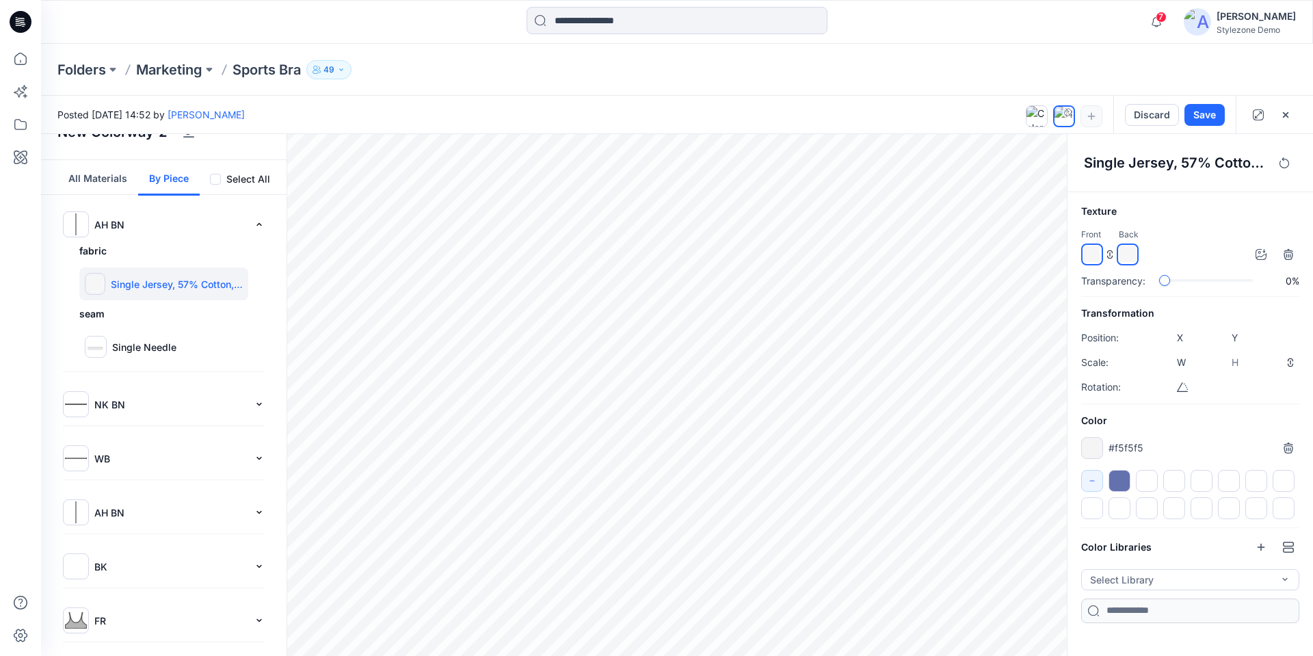
click at [1130, 446] on p "#f5f5f5" at bounding box center [1125, 447] width 35 height 14
click at [1162, 438] on div "#f7f7f7 *******" at bounding box center [1190, 448] width 218 height 22
click at [1125, 479] on div at bounding box center [1119, 481] width 22 height 22
click at [1151, 456] on div "#6471af *******" at bounding box center [1190, 448] width 218 height 22
click at [1095, 449] on input "*******" at bounding box center [1103, 452] width 16 height 14
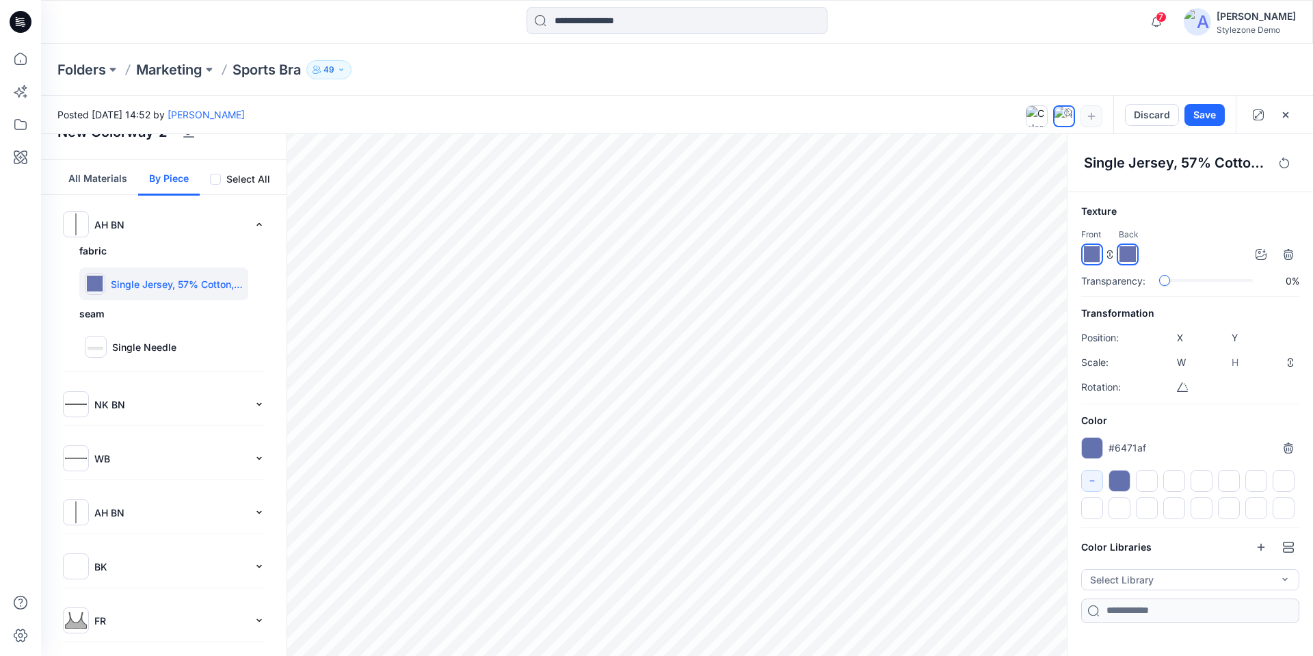
click at [1216, 443] on div "#6471af *******" at bounding box center [1190, 448] width 218 height 22
click at [1143, 478] on div at bounding box center [1147, 481] width 22 height 22
click at [1283, 448] on icon "button" at bounding box center [1288, 447] width 11 height 11
click at [1121, 447] on button "Add color" at bounding box center [1112, 448] width 63 height 16
type input "*******"
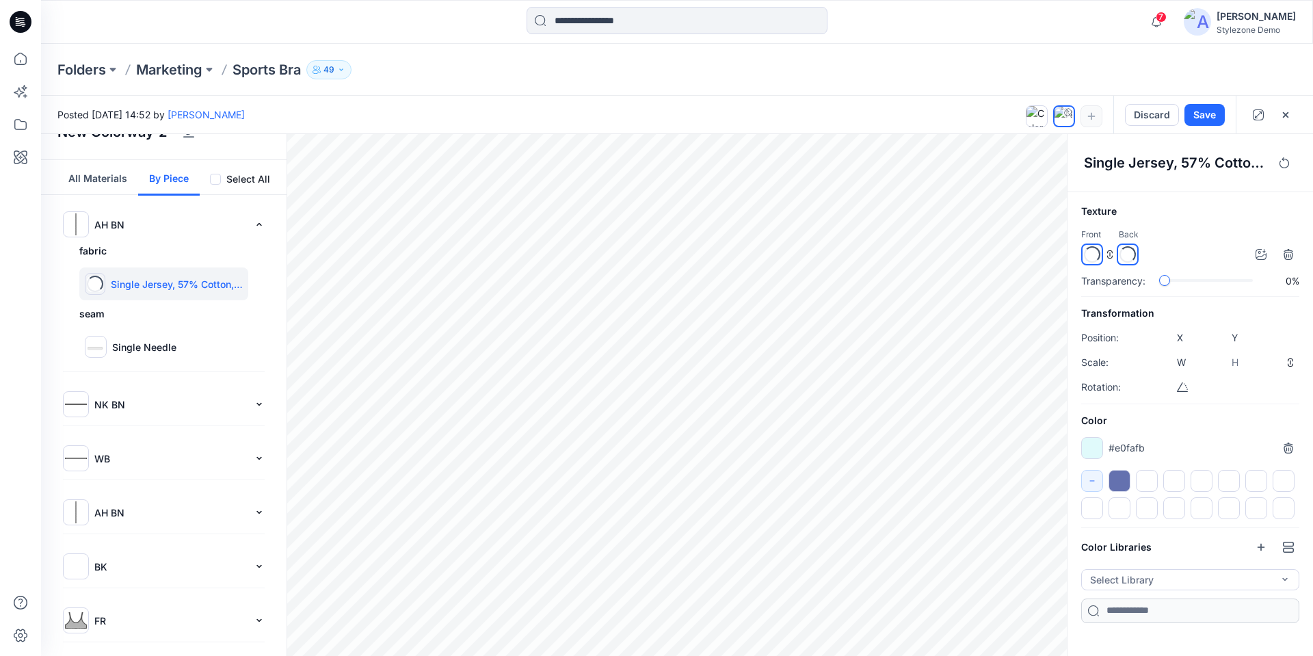
click at [1226, 426] on h6 "Color" at bounding box center [1190, 420] width 218 height 16
drag, startPoint x: 1092, startPoint y: 444, endPoint x: 1153, endPoint y: 485, distance: 72.8
click at [1153, 485] on div "Color #e0fafb *******" at bounding box center [1190, 465] width 218 height 107
click at [1147, 481] on div at bounding box center [1147, 481] width 22 height 22
drag, startPoint x: 1087, startPoint y: 447, endPoint x: 1148, endPoint y: 479, distance: 68.8
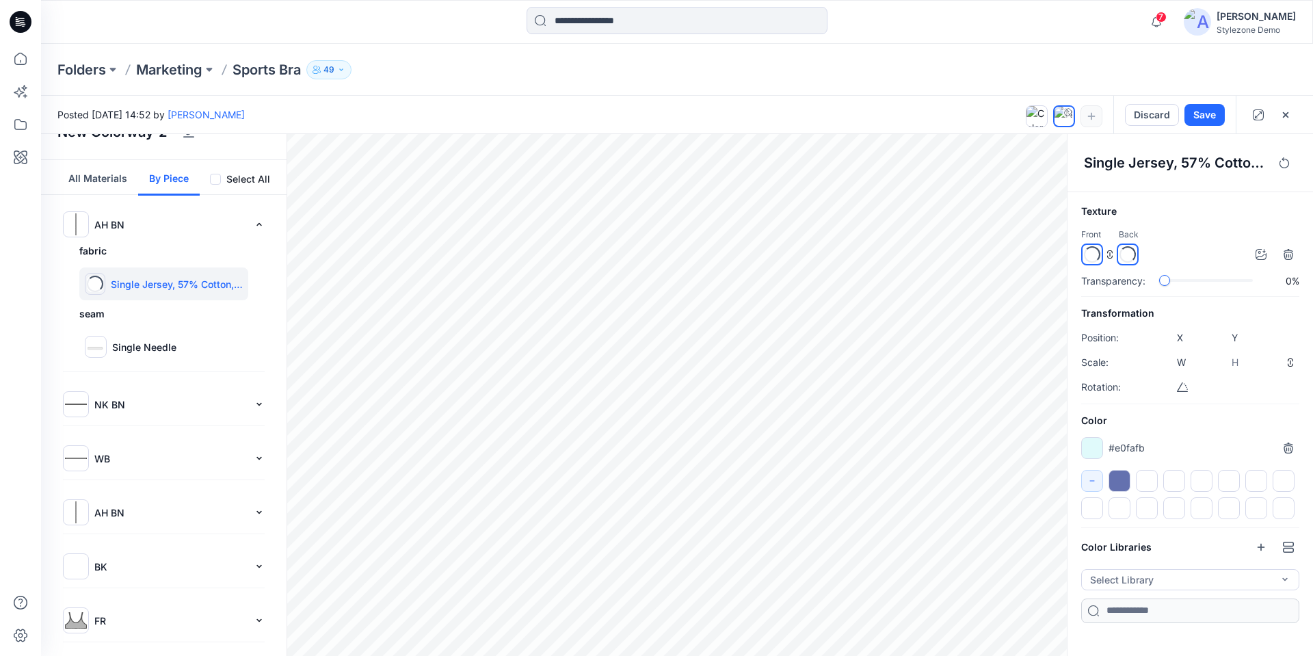
click at [1154, 483] on div "Color #e0fafb *******" at bounding box center [1190, 465] width 218 height 107
click at [1146, 477] on div at bounding box center [1147, 481] width 22 height 22
click at [1146, 483] on div at bounding box center [1147, 481] width 22 height 22
click at [1142, 481] on div at bounding box center [1147, 481] width 22 height 22
drag, startPoint x: 1094, startPoint y: 444, endPoint x: 1126, endPoint y: 468, distance: 40.1
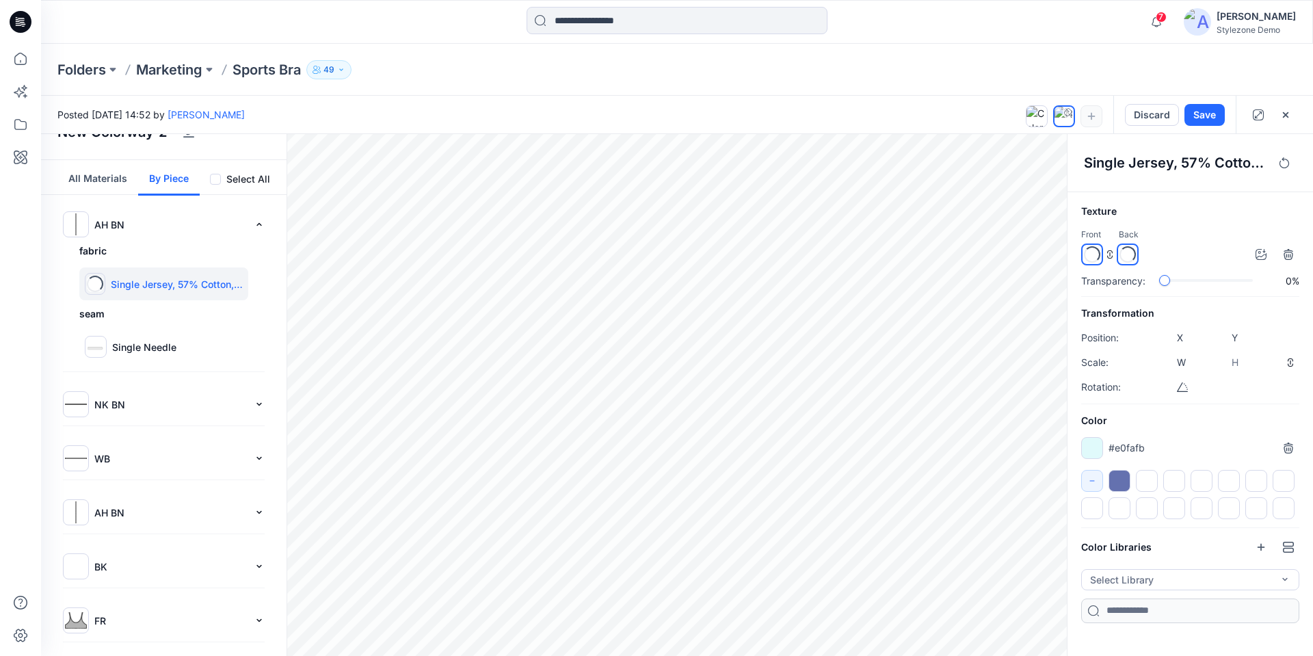
click at [1151, 480] on div "Color #e0fafb *******" at bounding box center [1190, 465] width 218 height 107
click at [1185, 446] on div "#e0fafb *******" at bounding box center [1190, 448] width 218 height 22
click at [1095, 447] on input "*******" at bounding box center [1102, 452] width 16 height 14
drag, startPoint x: 1088, startPoint y: 448, endPoint x: 1170, endPoint y: 475, distance: 86.9
click at [1170, 475] on div "Color #e0fafb *******" at bounding box center [1190, 465] width 218 height 107
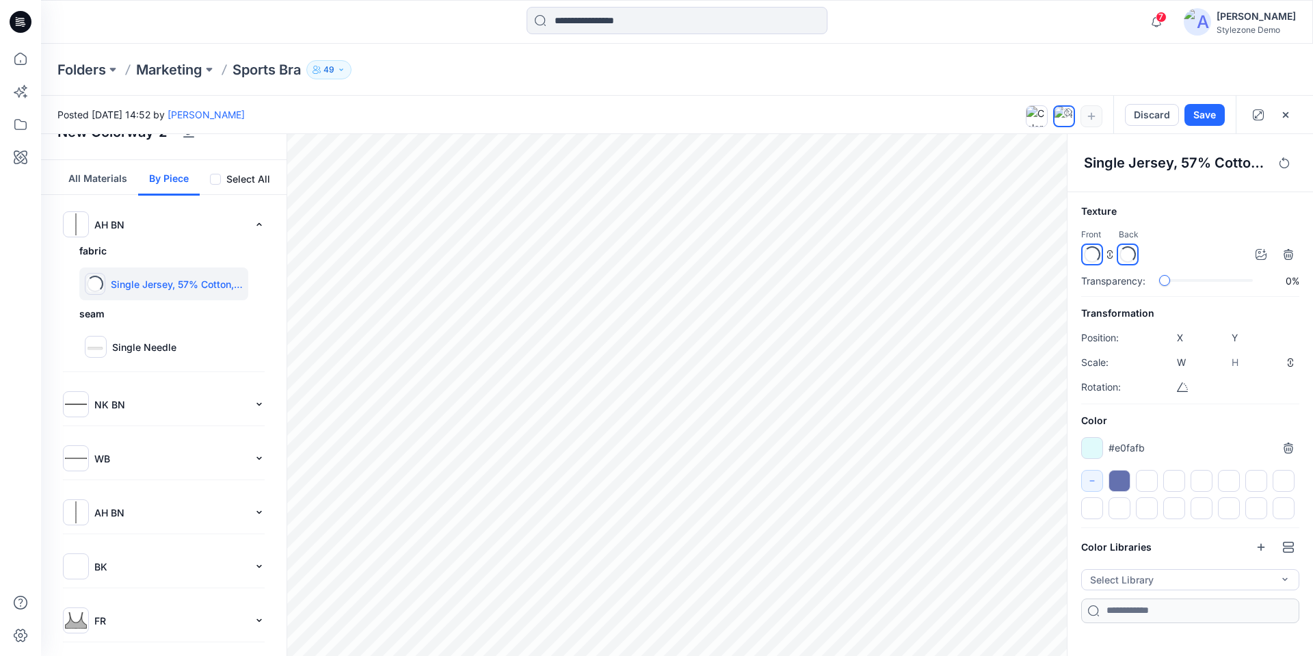
drag, startPoint x: 1122, startPoint y: 482, endPoint x: 1115, endPoint y: 505, distance: 23.6
click at [1115, 505] on div at bounding box center [1190, 494] width 218 height 49
drag, startPoint x: 1116, startPoint y: 481, endPoint x: 1167, endPoint y: 458, distance: 55.7
click at [1138, 482] on div at bounding box center [1190, 494] width 218 height 49
click at [1193, 446] on div "#e0fafb *******" at bounding box center [1190, 448] width 218 height 22
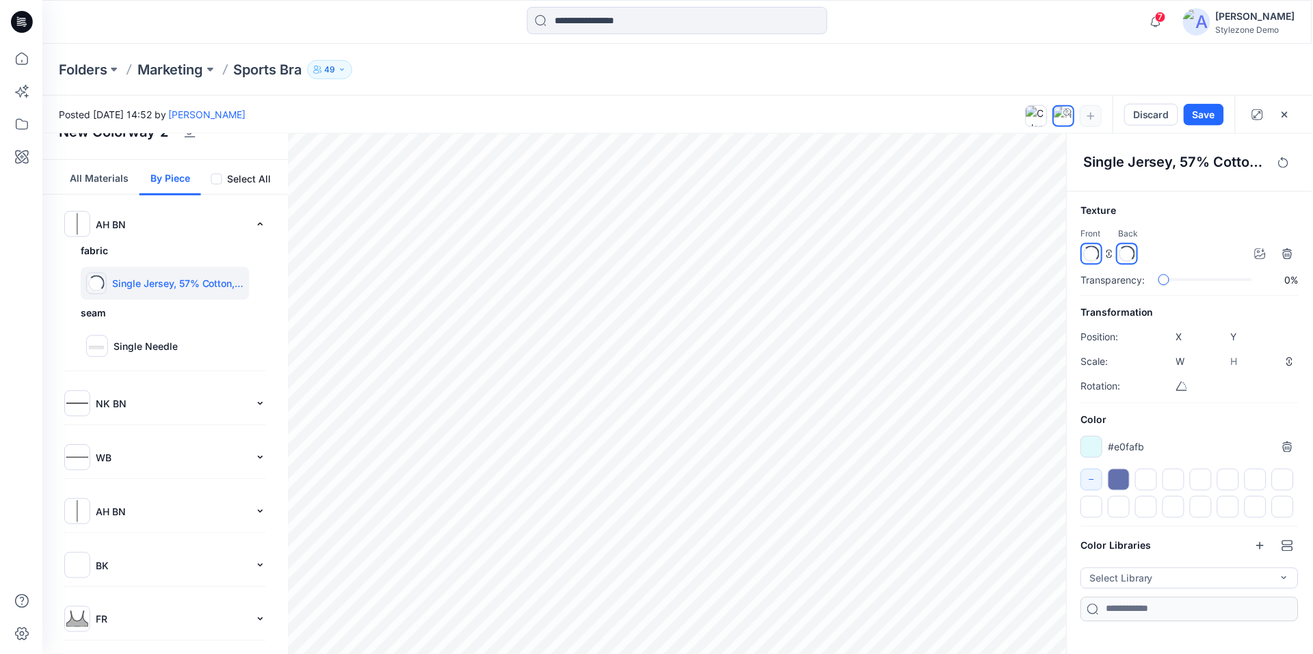
scroll to position [0, 0]
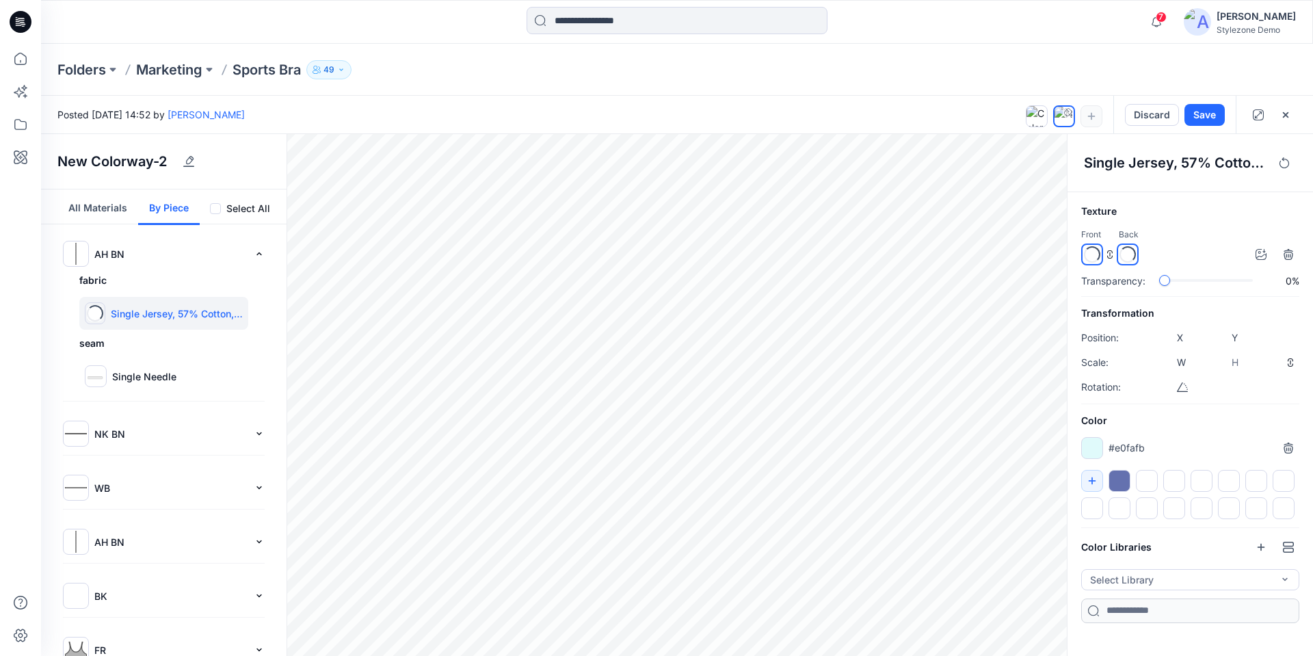
drag, startPoint x: 1092, startPoint y: 446, endPoint x: 1114, endPoint y: 463, distance: 27.8
click at [1145, 478] on div "Color #e0fafb *******" at bounding box center [1190, 465] width 218 height 107
click at [1096, 451] on input "*******" at bounding box center [1102, 452] width 16 height 14
click at [1090, 449] on div at bounding box center [1092, 448] width 22 height 22
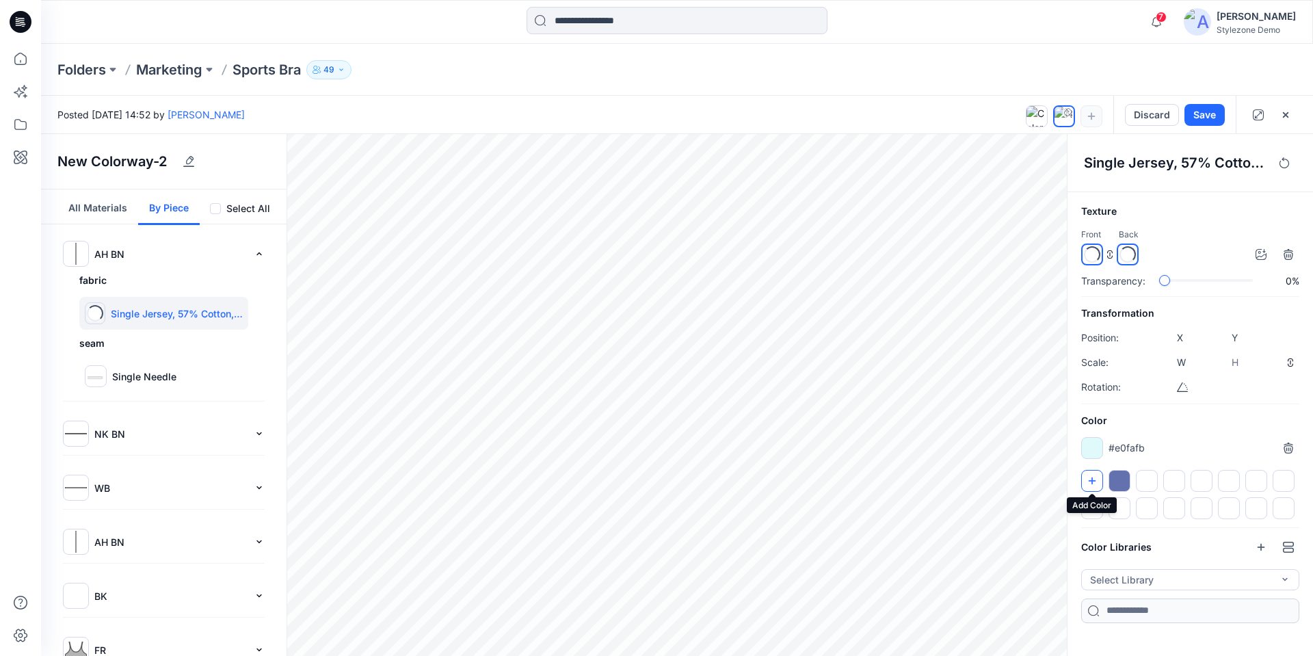
click at [1086, 483] on icon "button" at bounding box center [1091, 480] width 11 height 11
click at [1087, 481] on icon "button" at bounding box center [1091, 480] width 11 height 11
click at [1092, 477] on icon "button" at bounding box center [1091, 480] width 11 height 11
click at [1164, 444] on div "#e0fafb *******" at bounding box center [1190, 448] width 218 height 22
click at [1168, 480] on div at bounding box center [1174, 481] width 22 height 22
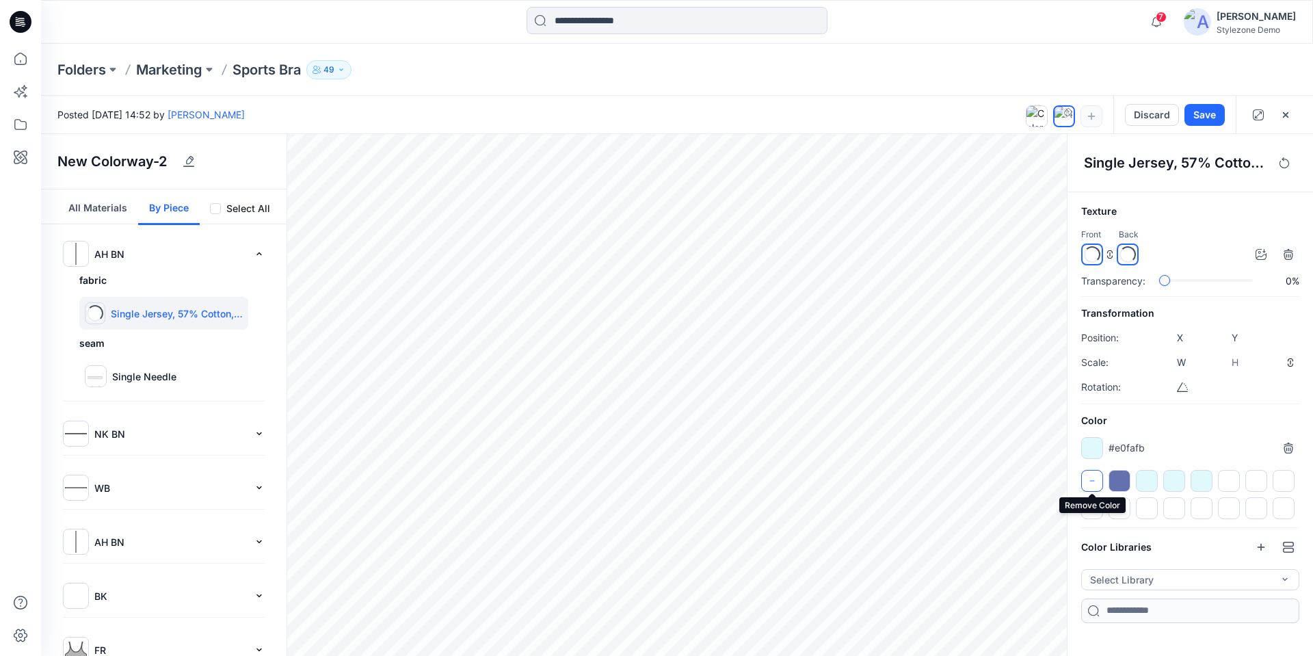
click at [1091, 483] on icon "button" at bounding box center [1091, 480] width 11 height 11
drag, startPoint x: 1183, startPoint y: 448, endPoint x: 1183, endPoint y: 459, distance: 11.0
click at [1183, 448] on div "#e0fafb *******" at bounding box center [1190, 448] width 218 height 22
click at [1177, 483] on div at bounding box center [1174, 481] width 22 height 22
click at [1090, 483] on icon "button" at bounding box center [1091, 480] width 11 height 11
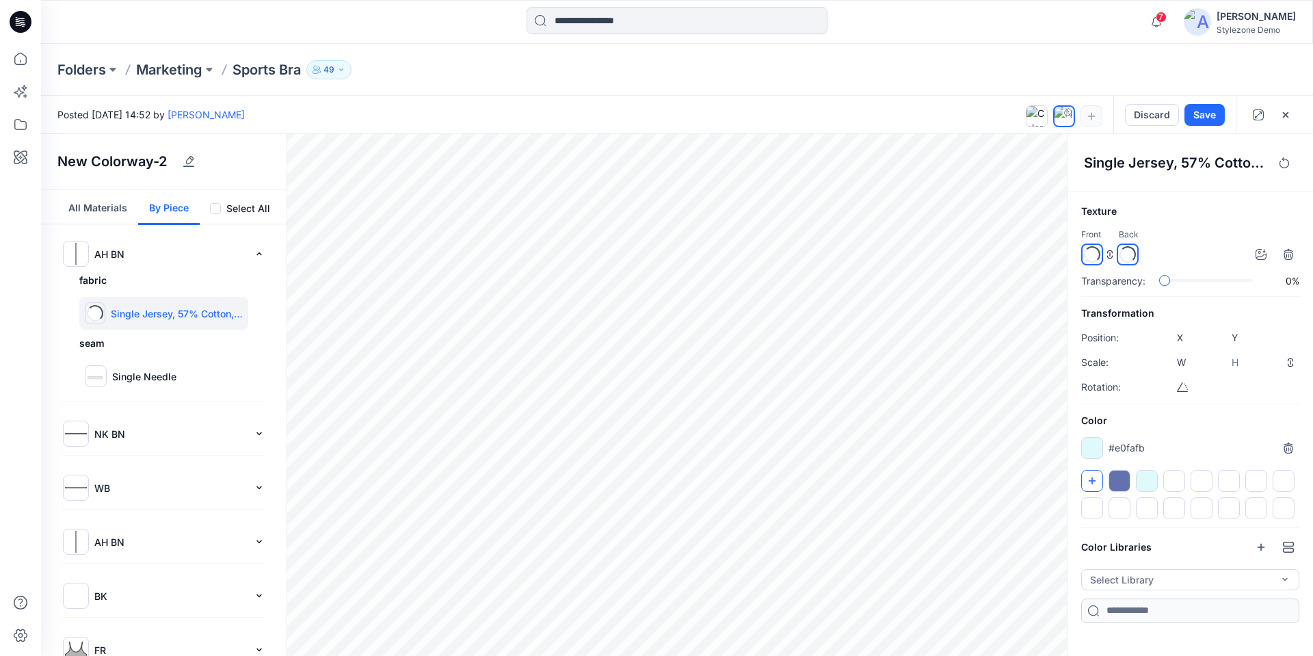
click at [1148, 485] on div at bounding box center [1147, 481] width 22 height 22
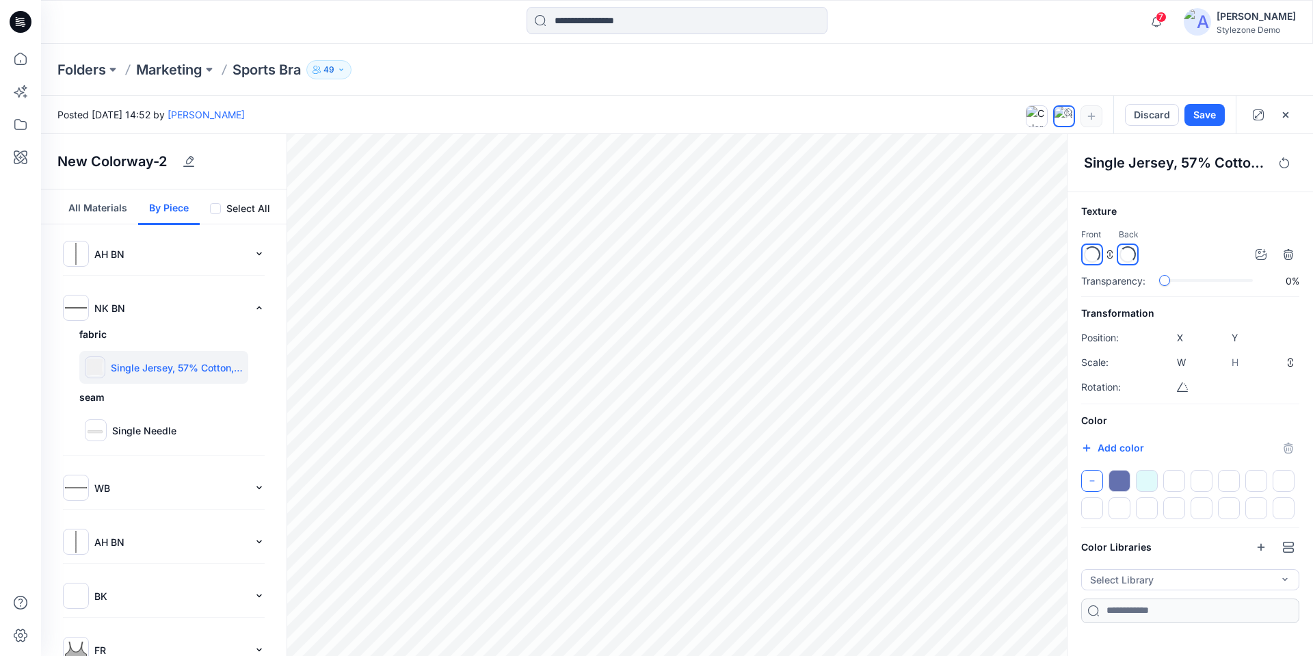
click at [1146, 479] on div at bounding box center [1147, 481] width 22 height 22
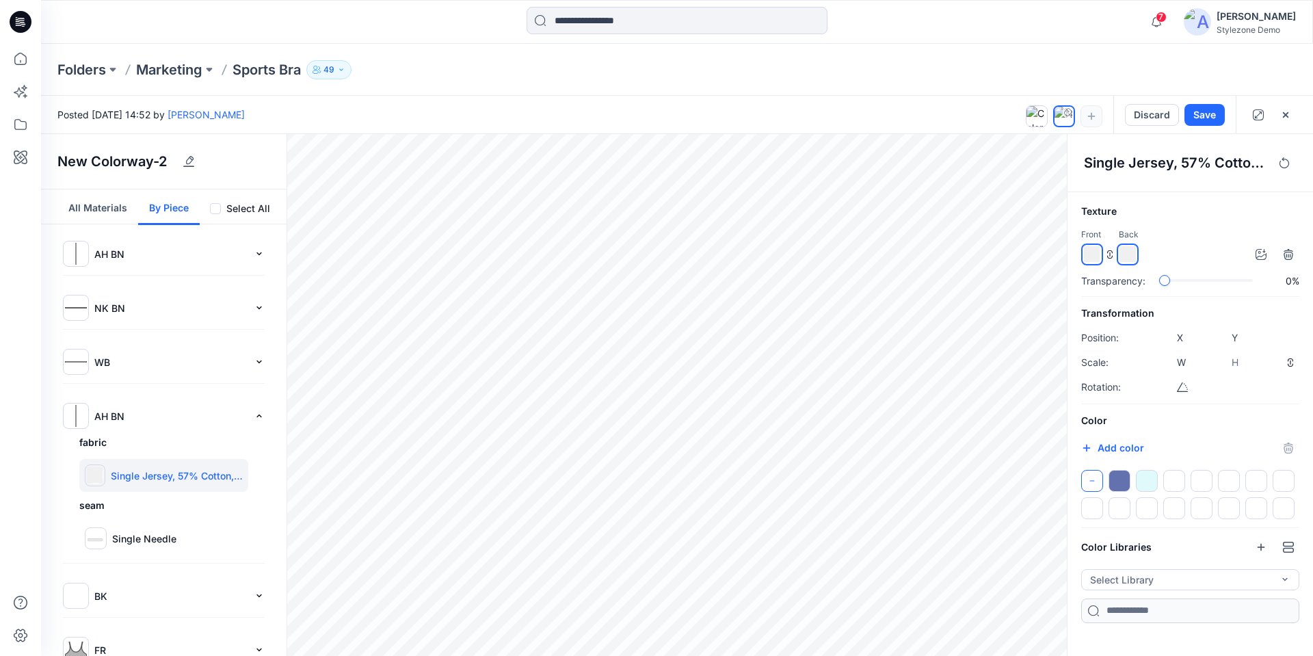
click at [1149, 484] on div at bounding box center [1147, 481] width 22 height 22
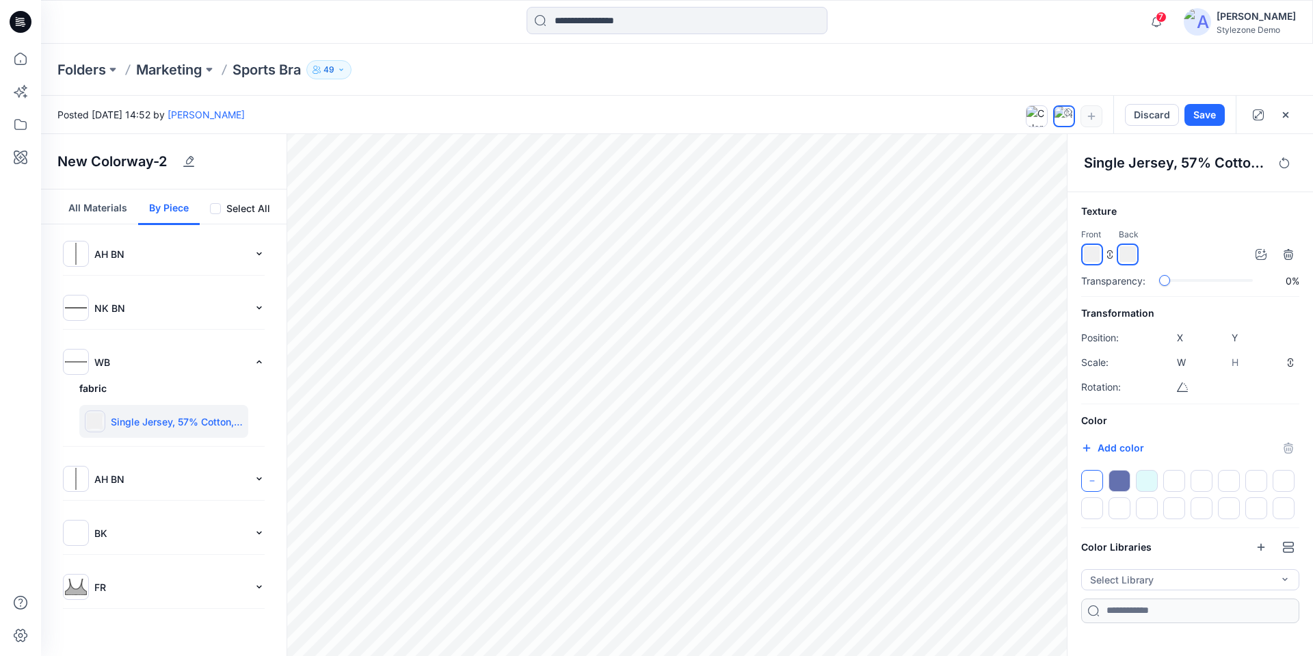
click at [1143, 485] on div at bounding box center [1147, 481] width 22 height 22
click at [70, 314] on img at bounding box center [76, 308] width 22 height 22
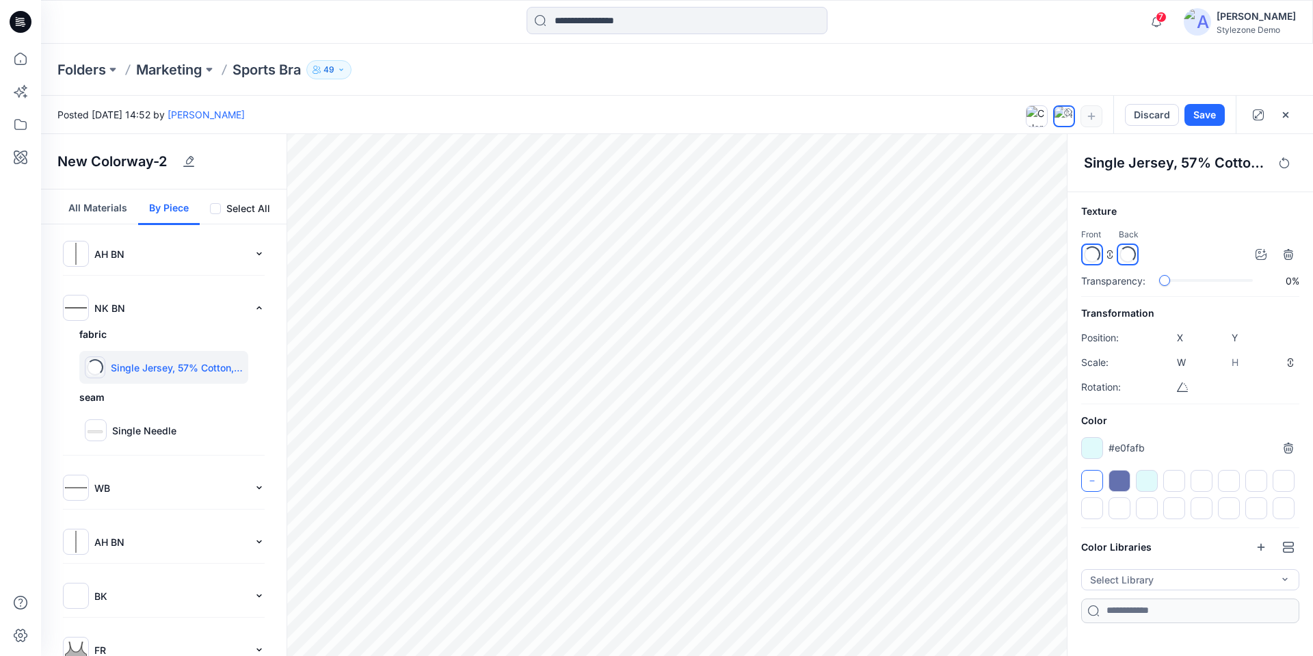
click at [94, 211] on button "All Materials" at bounding box center [97, 207] width 81 height 36
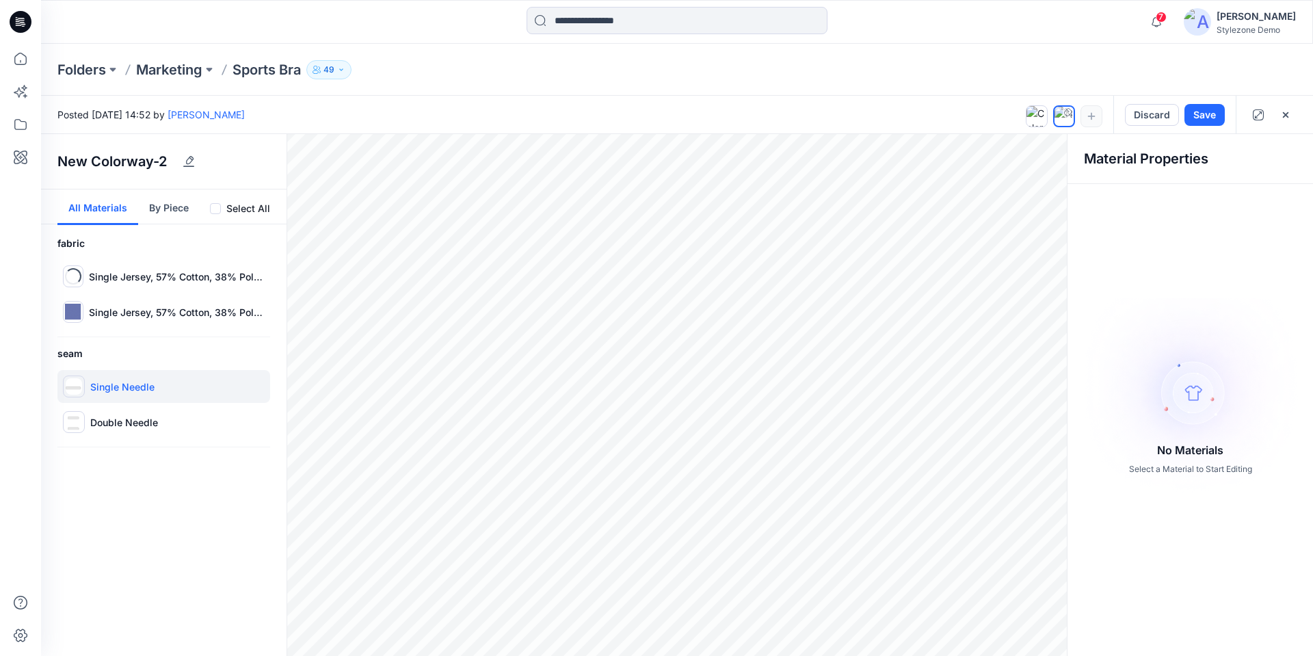
click at [74, 386] on img at bounding box center [74, 386] width 16 height 16
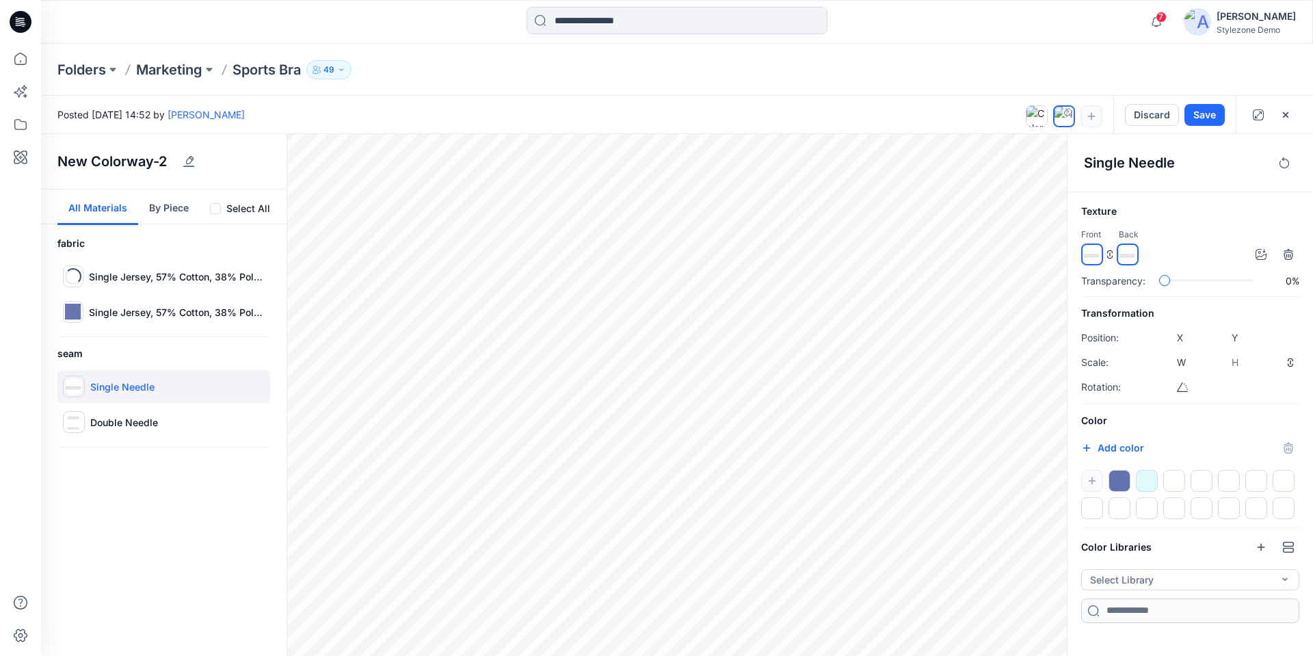
click at [1117, 482] on div at bounding box center [1119, 481] width 22 height 22
click at [1148, 483] on div at bounding box center [1147, 481] width 22 height 22
click at [105, 419] on p "Double Needle" at bounding box center [124, 422] width 68 height 14
type input "*****"
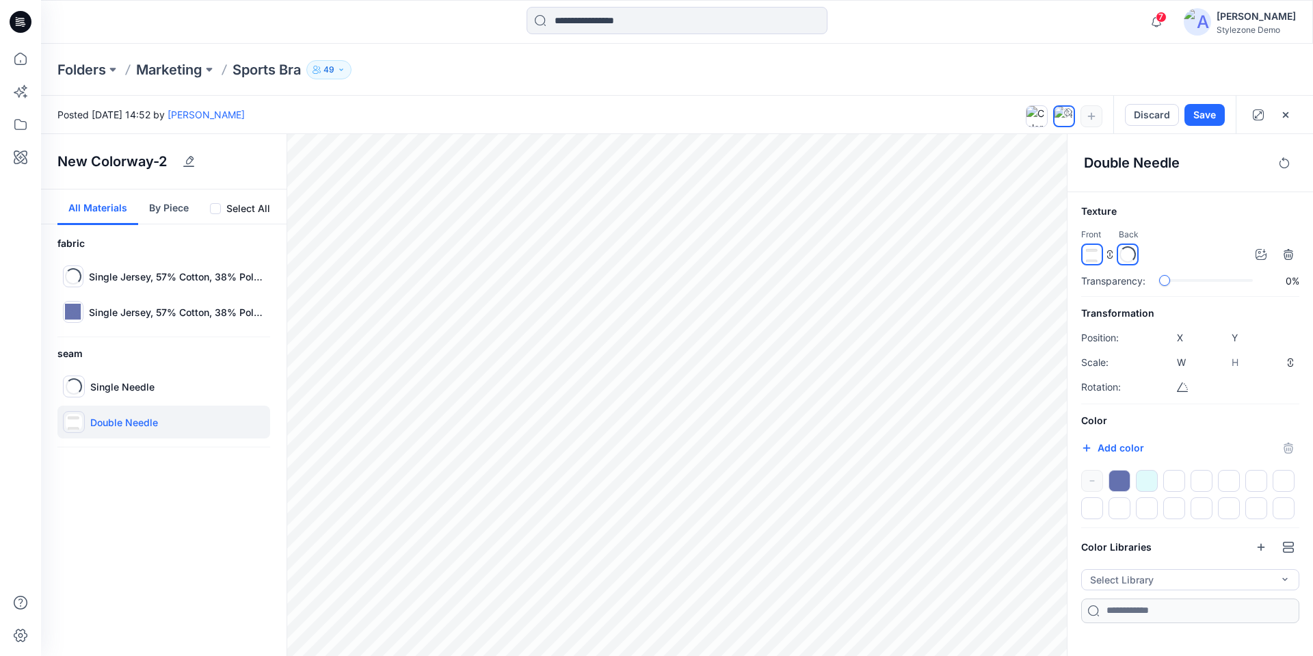
click at [1118, 482] on div at bounding box center [1119, 481] width 22 height 22
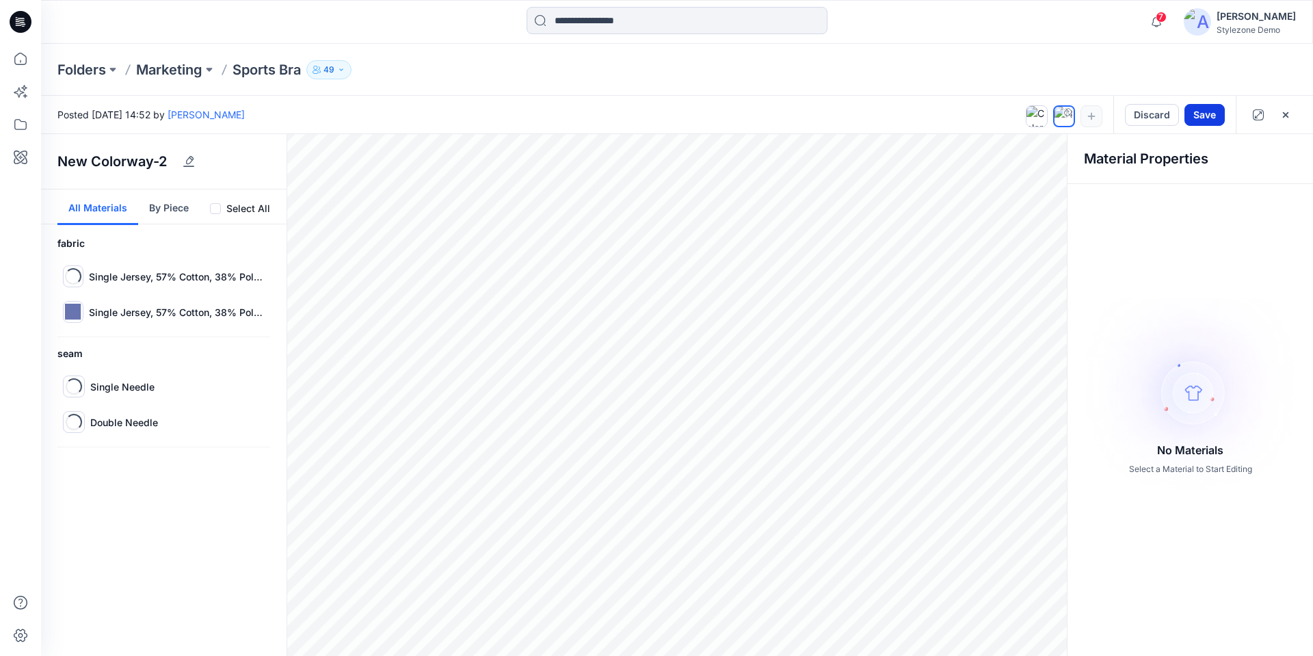
click at [1199, 113] on button "Save" at bounding box center [1204, 115] width 40 height 22
click at [176, 61] on p "Marketing" at bounding box center [169, 69] width 66 height 19
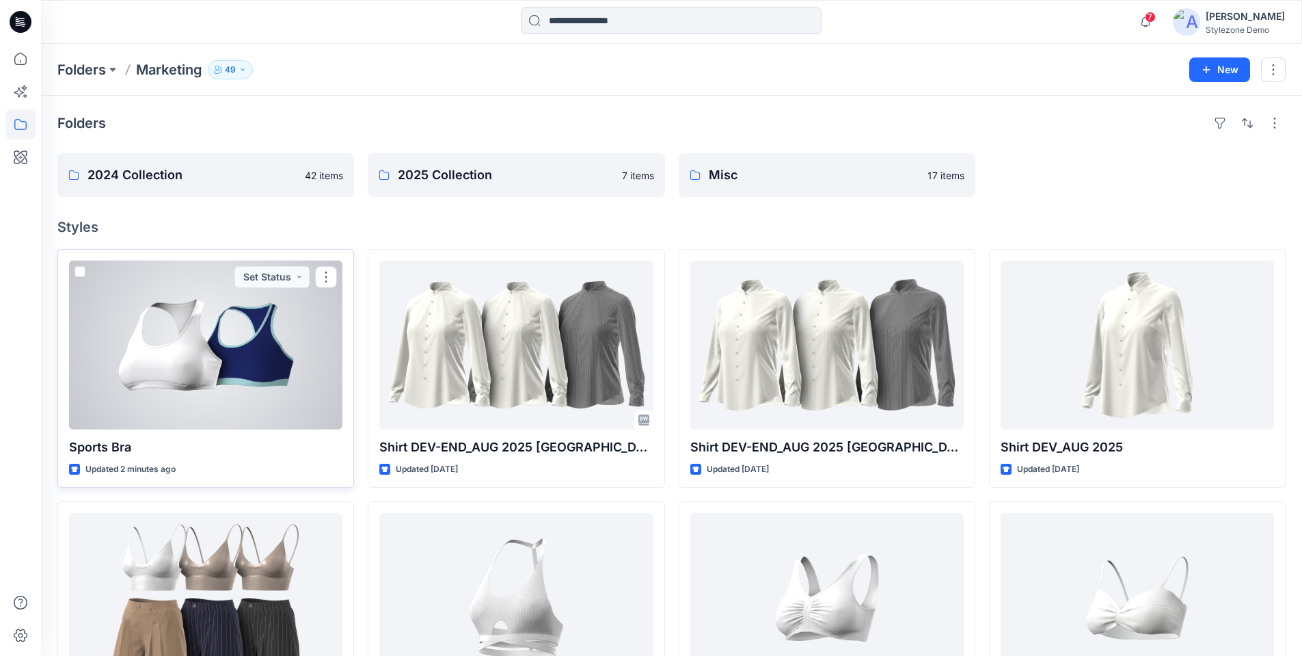
click at [222, 340] on div at bounding box center [205, 344] width 273 height 169
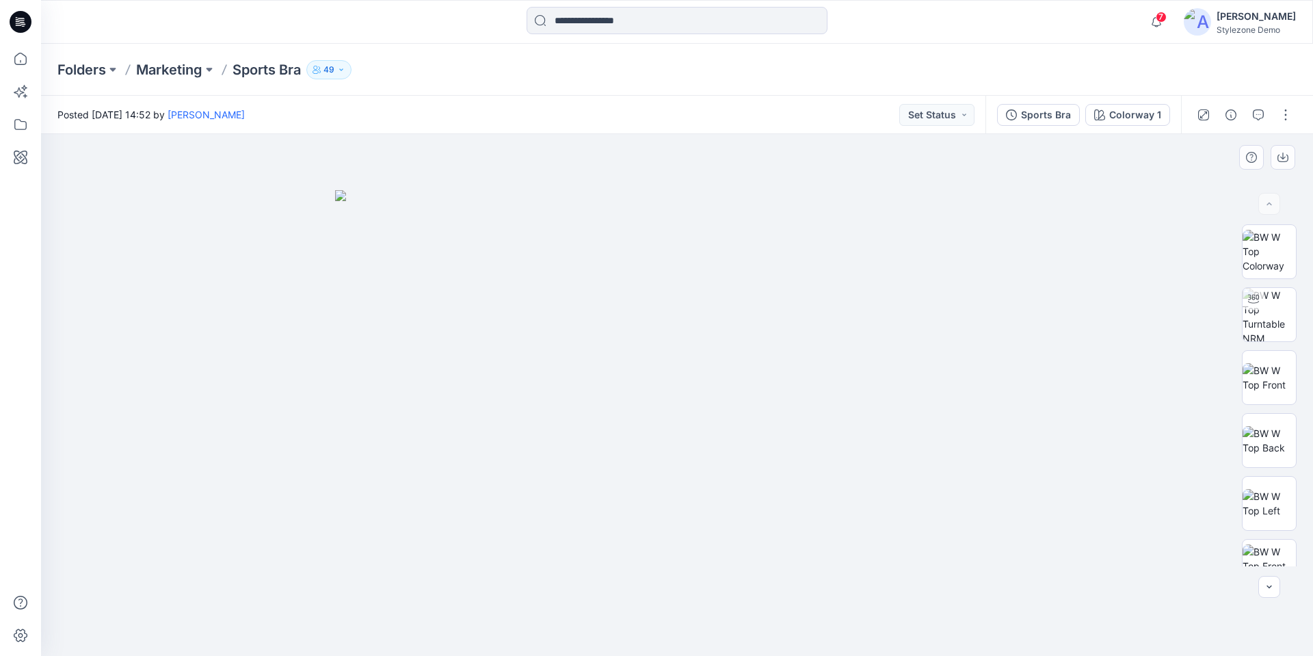
click at [803, 400] on img at bounding box center [677, 423] width 684 height 466
click at [1127, 116] on div "Colorway 1" at bounding box center [1135, 114] width 52 height 15
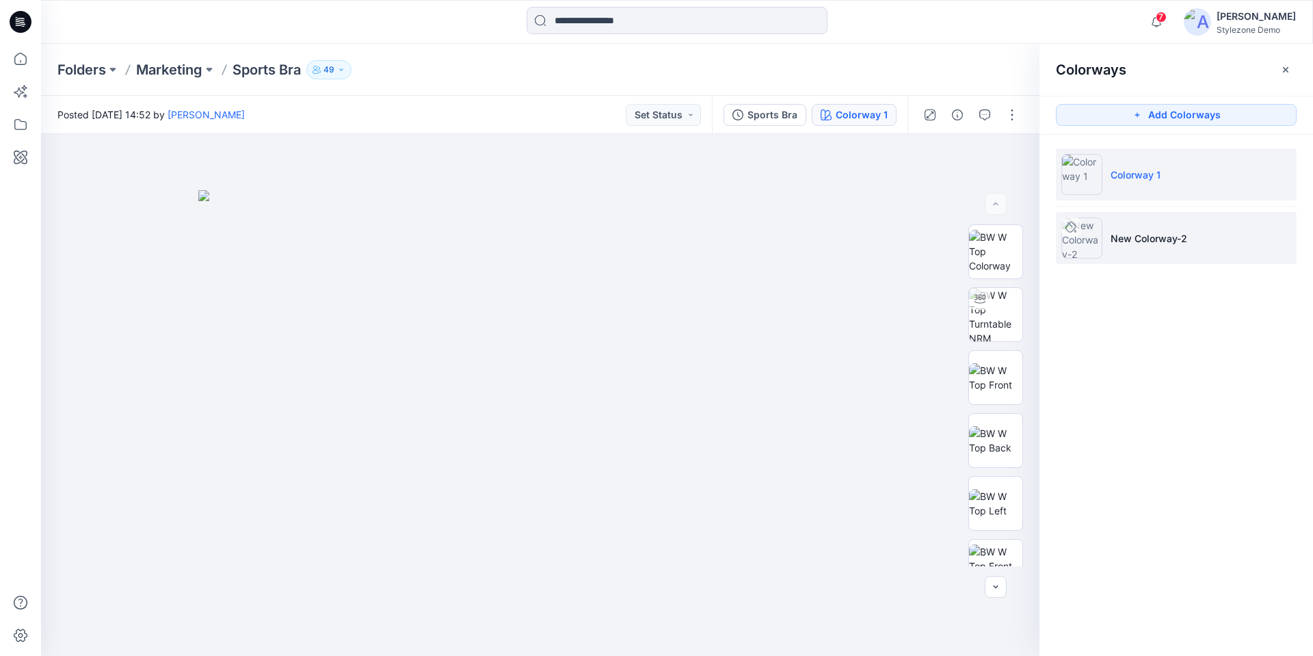
click at [1157, 250] on li "New Colorway-2" at bounding box center [1176, 238] width 241 height 52
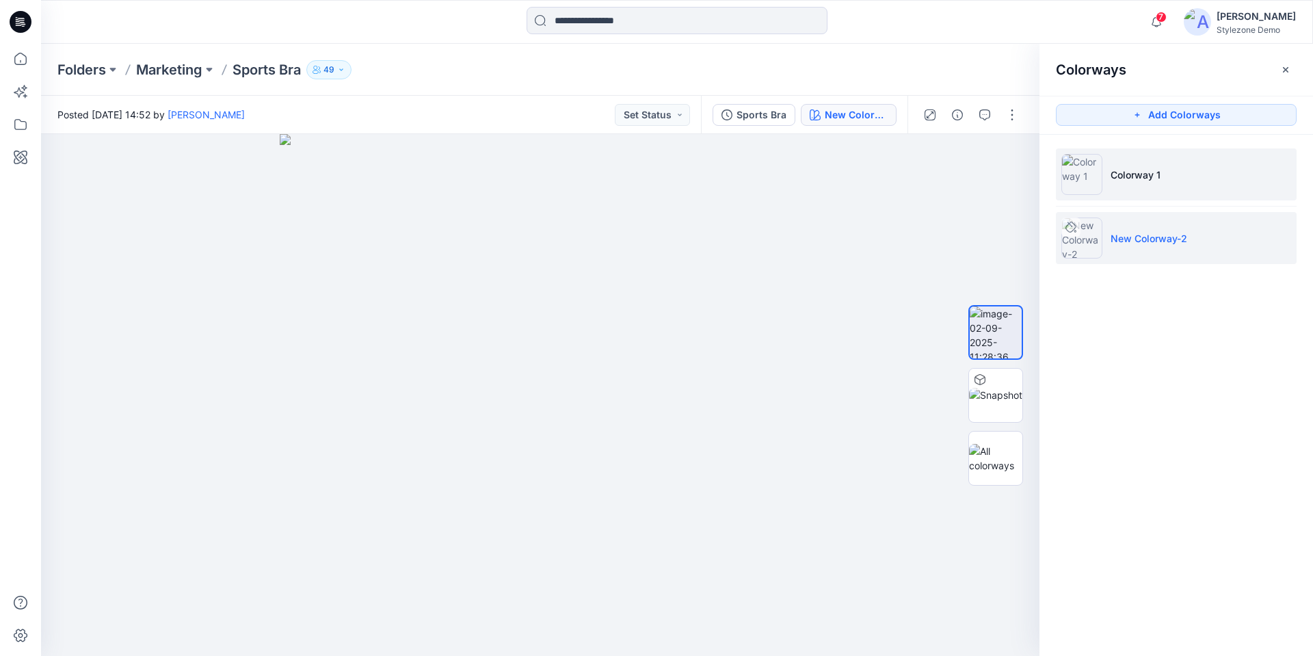
click at [1164, 170] on li "Colorway 1" at bounding box center [1176, 174] width 241 height 52
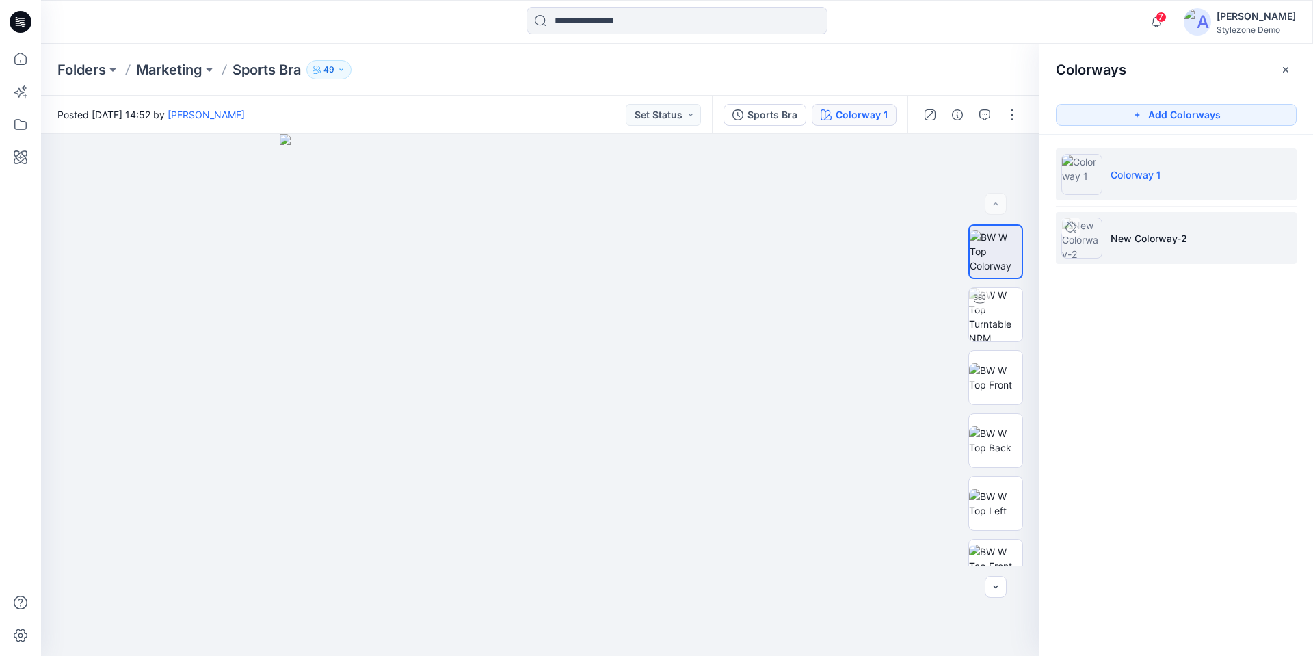
click at [1180, 216] on li "New Colorway-2" at bounding box center [1176, 238] width 241 height 52
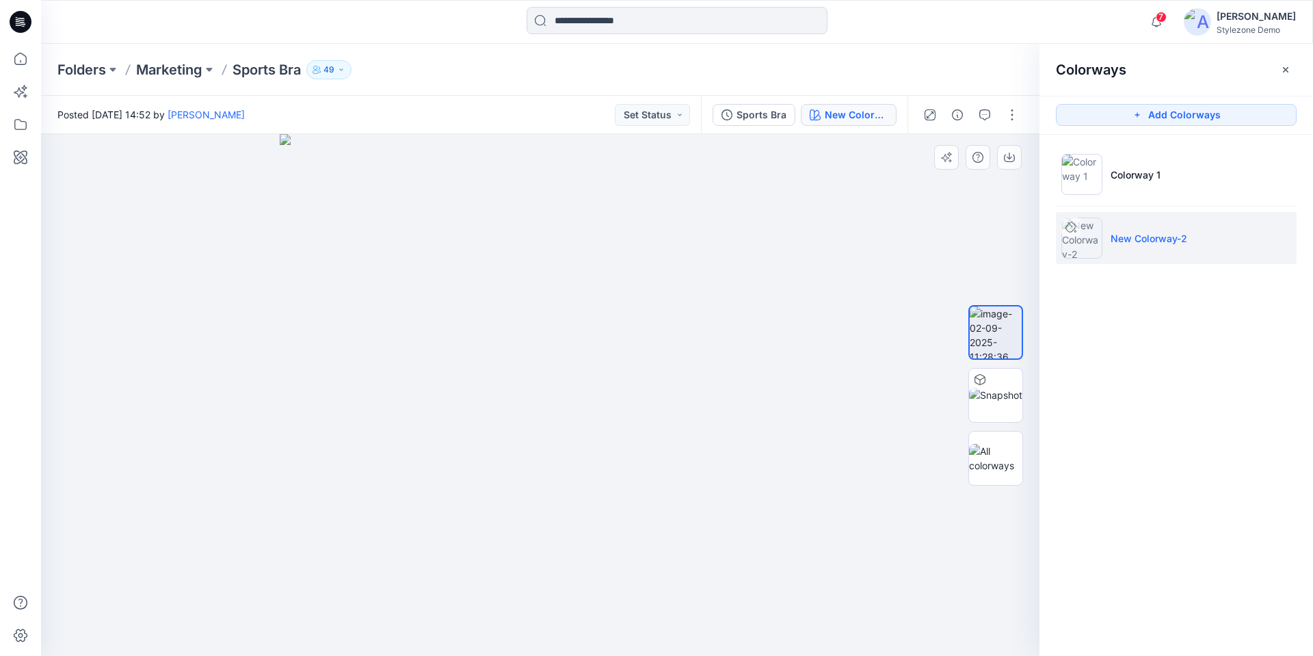
click at [701, 273] on img at bounding box center [541, 395] width 522 height 522
click at [740, 401] on img at bounding box center [540, 322] width 814 height 668
click at [958, 198] on div at bounding box center [540, 395] width 998 height 522
click at [1287, 69] on icon "button" at bounding box center [1285, 69] width 11 height 11
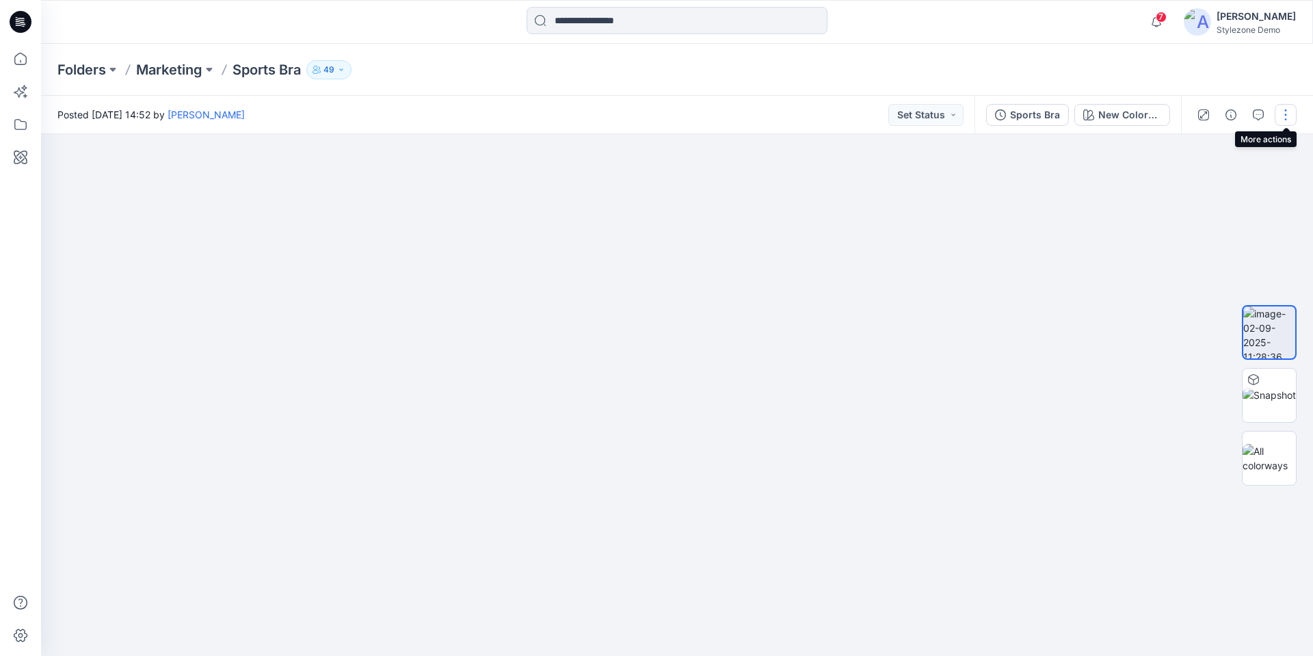
click at [1289, 118] on button "button" at bounding box center [1285, 115] width 22 height 22
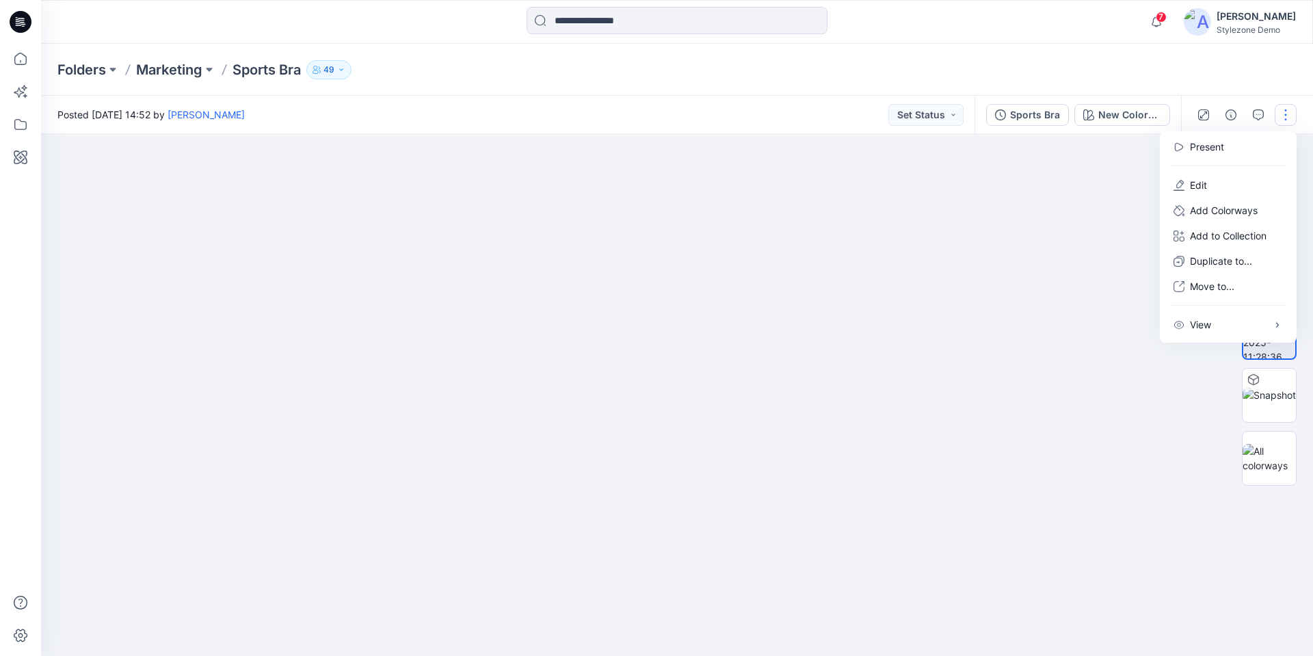
drag, startPoint x: 1054, startPoint y: 208, endPoint x: 1064, endPoint y: 204, distance: 10.2
click at [1056, 208] on img at bounding box center [676, 318] width 814 height 675
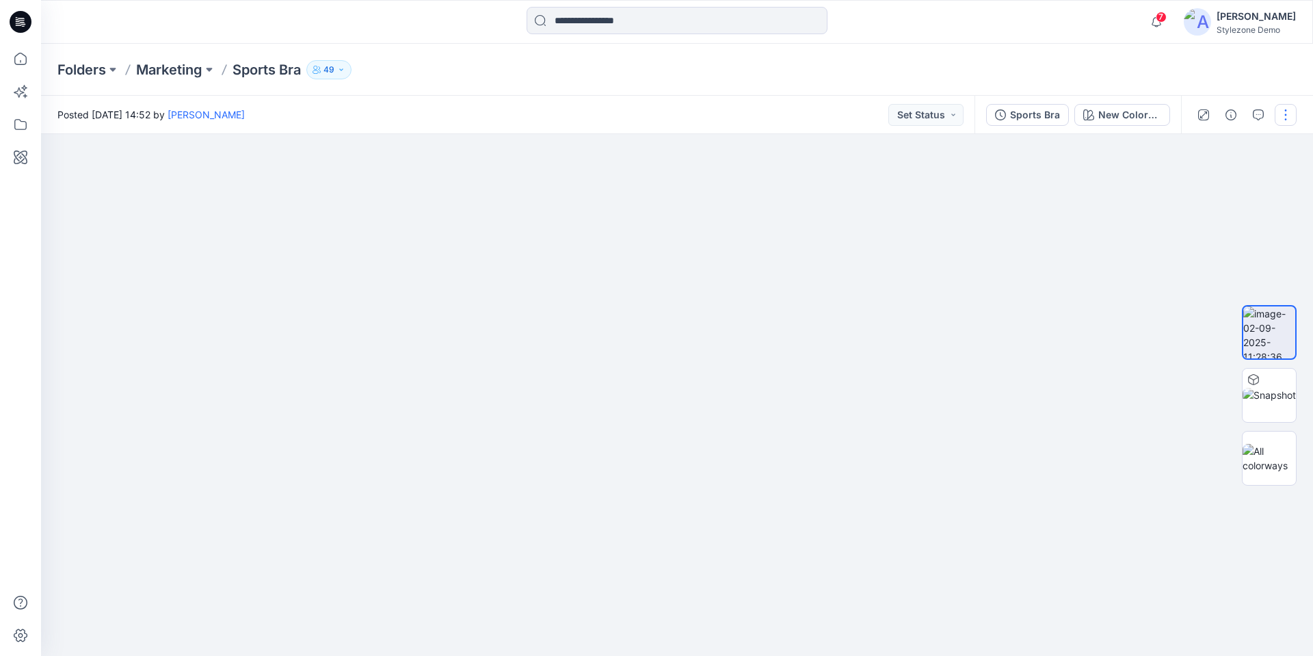
click at [1283, 113] on button "button" at bounding box center [1285, 115] width 22 height 22
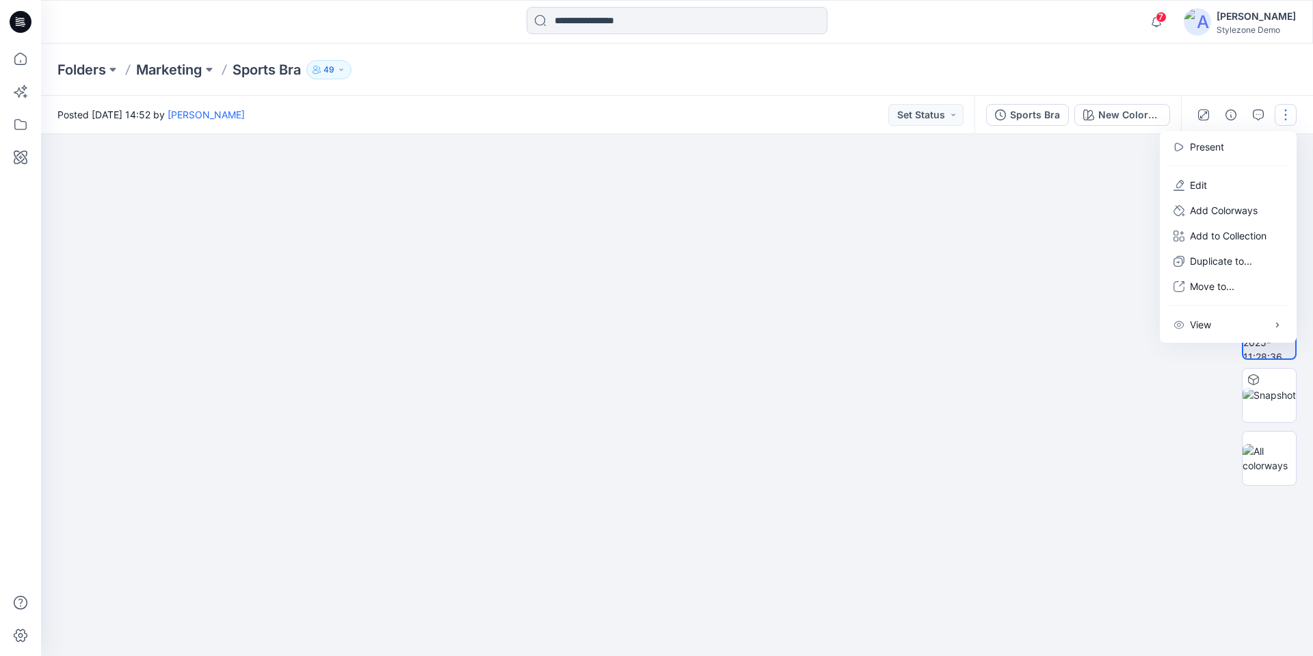
click at [1283, 115] on button "button" at bounding box center [1285, 115] width 22 height 22
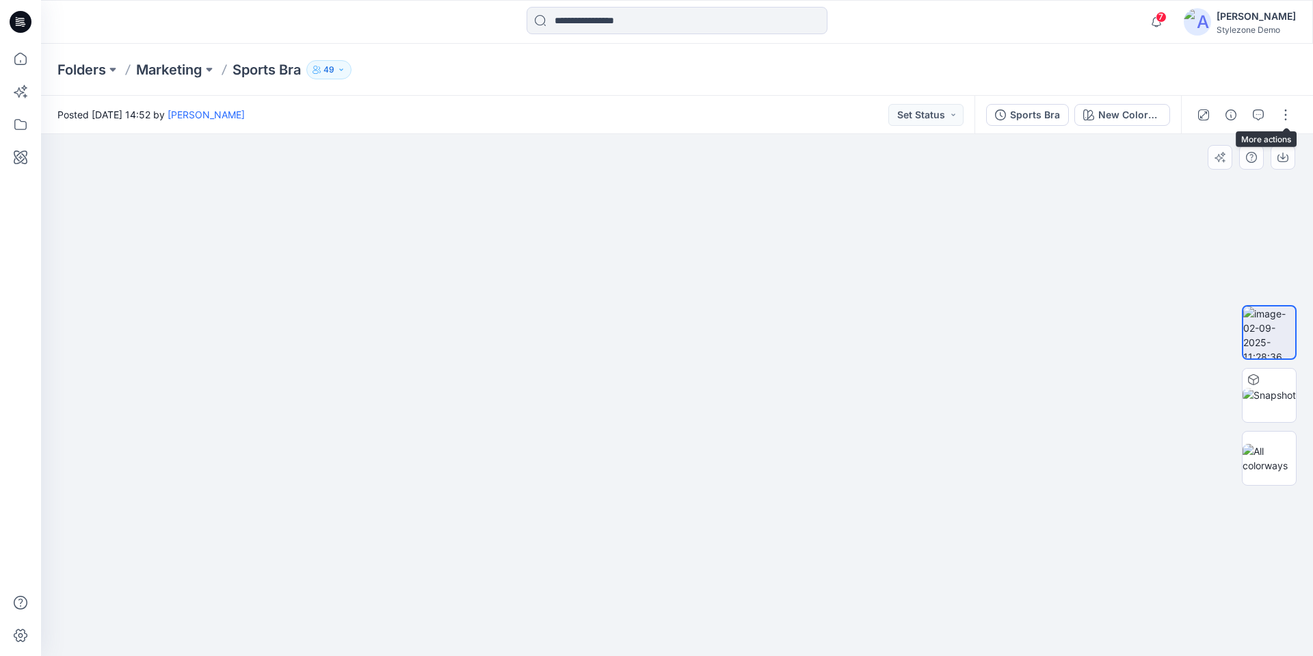
drag, startPoint x: 1056, startPoint y: 198, endPoint x: 1184, endPoint y: 191, distance: 128.7
click at [1058, 198] on img at bounding box center [676, 318] width 814 height 675
click at [1279, 160] on icon "button" at bounding box center [1282, 157] width 11 height 11
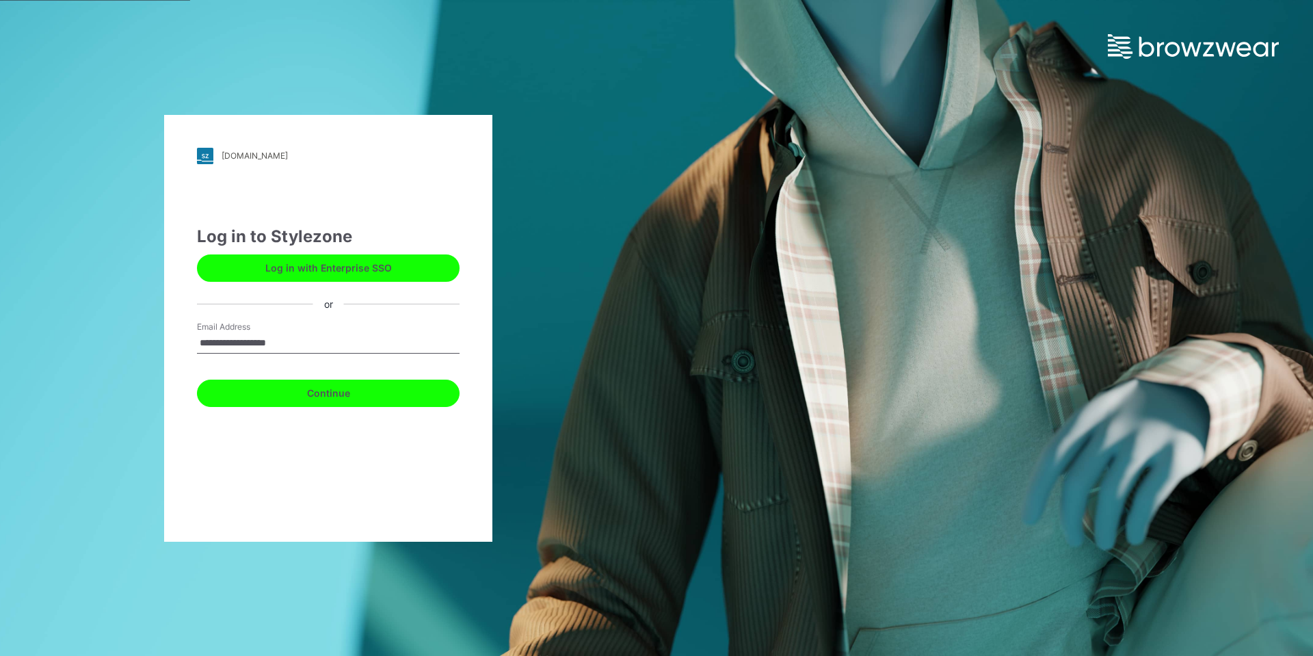
click at [345, 395] on button "Continue" at bounding box center [328, 392] width 263 height 27
